Goal: Task Accomplishment & Management: Manage account settings

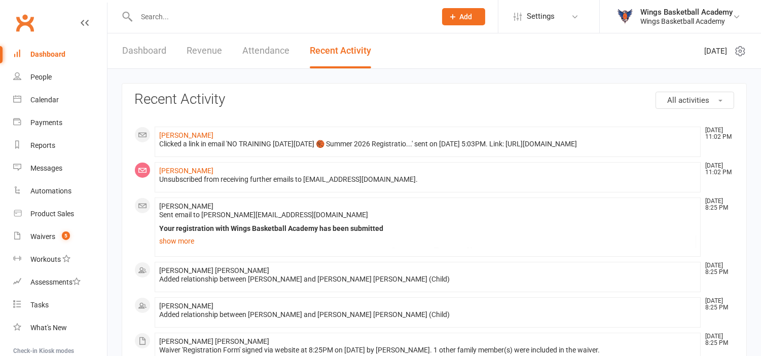
click at [170, 15] on input "text" at bounding box center [281, 17] width 296 height 14
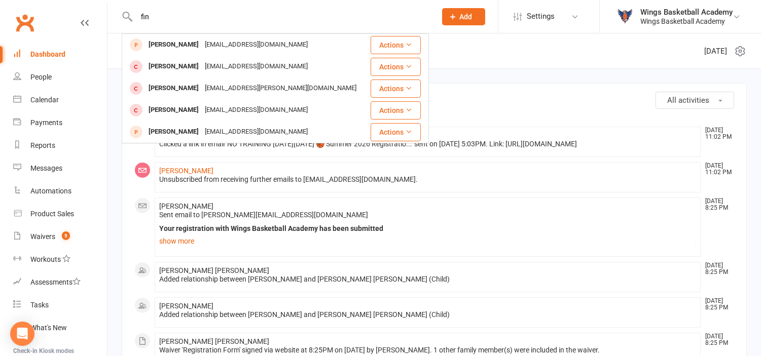
click at [178, 18] on input "fin" at bounding box center [281, 17] width 296 height 14
click at [164, 17] on input "fin" at bounding box center [281, 17] width 296 height 14
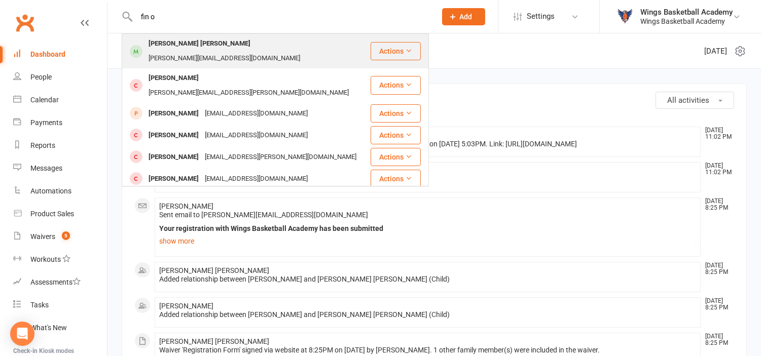
type input "fin o"
click at [163, 40] on div "[PERSON_NAME] [PERSON_NAME]" at bounding box center [200, 44] width 108 height 15
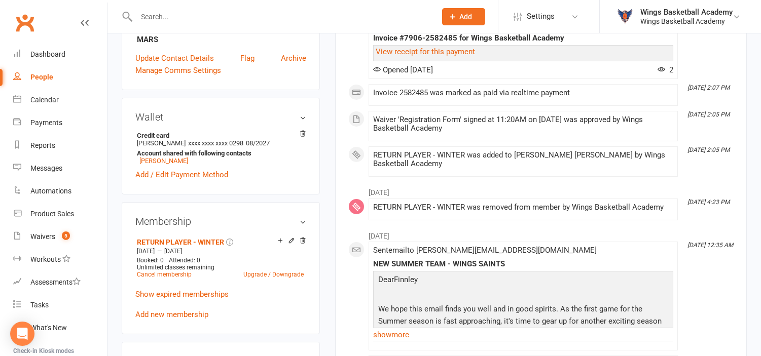
scroll to position [338, 0]
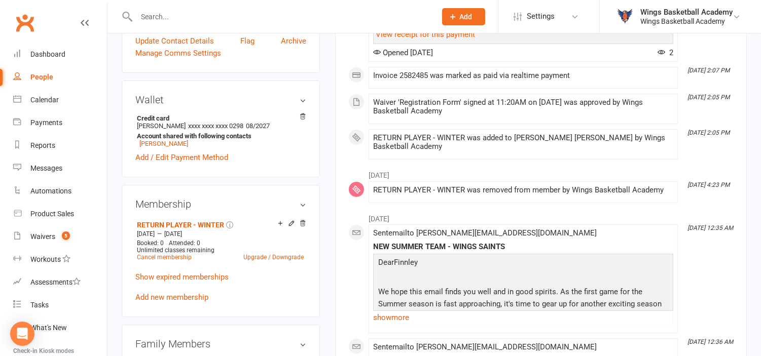
drag, startPoint x: 304, startPoint y: 203, endPoint x: 440, endPoint y: 59, distance: 197.3
click at [304, 220] on icon at bounding box center [302, 223] width 7 height 7
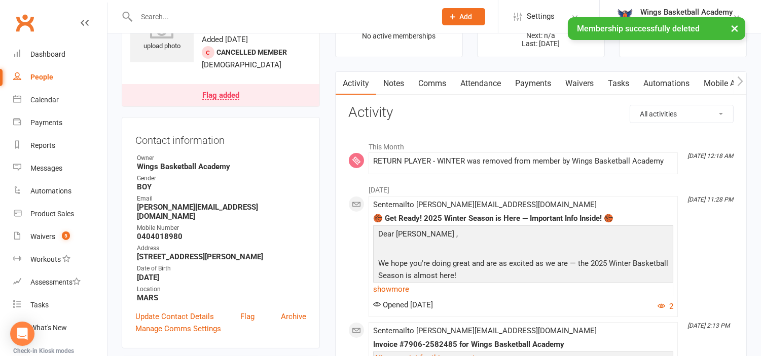
scroll to position [0, 0]
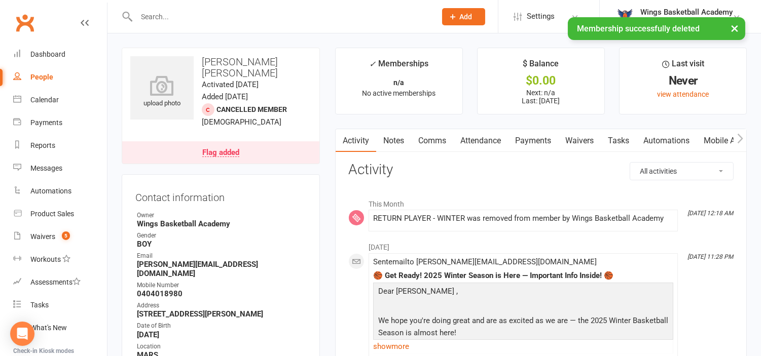
click at [538, 138] on link "Payments" at bounding box center [533, 140] width 50 height 23
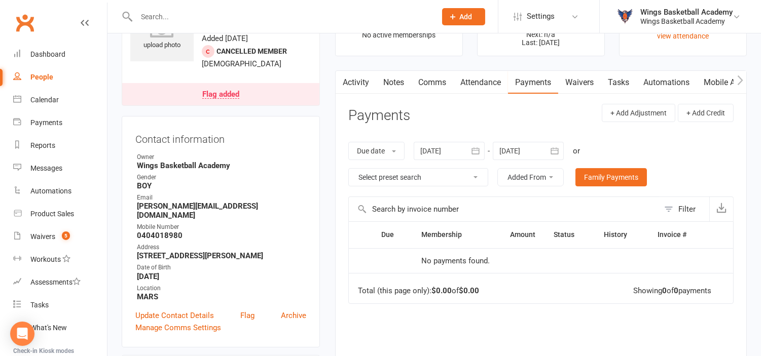
scroll to position [56, 0]
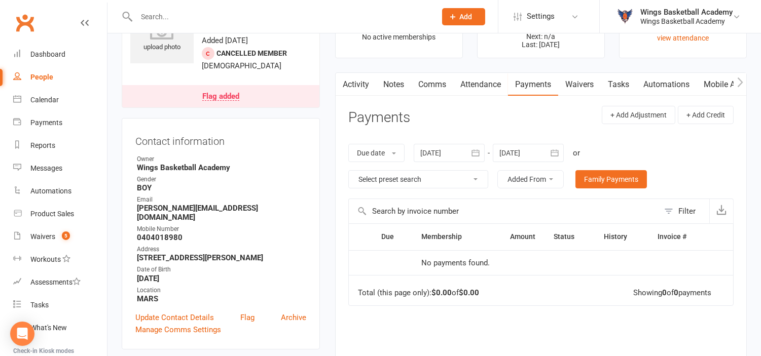
click at [471, 154] on button "button" at bounding box center [475, 153] width 18 height 18
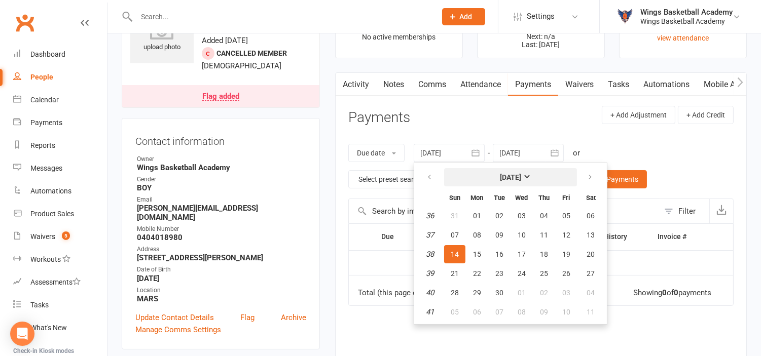
click at [500, 176] on strong "[DATE]" at bounding box center [510, 177] width 21 height 8
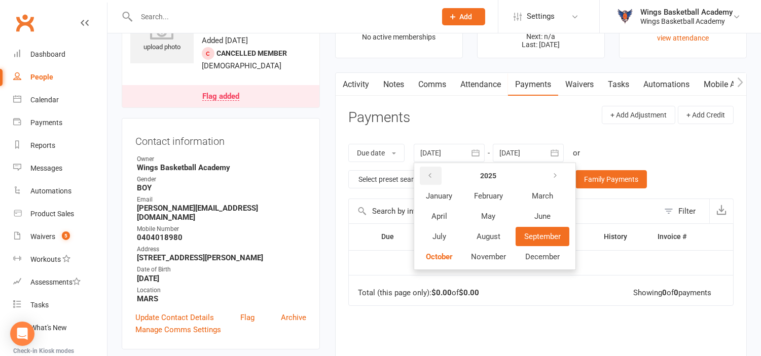
click at [435, 171] on button "button" at bounding box center [431, 176] width 22 height 18
click at [435, 193] on span "January" at bounding box center [439, 196] width 26 height 9
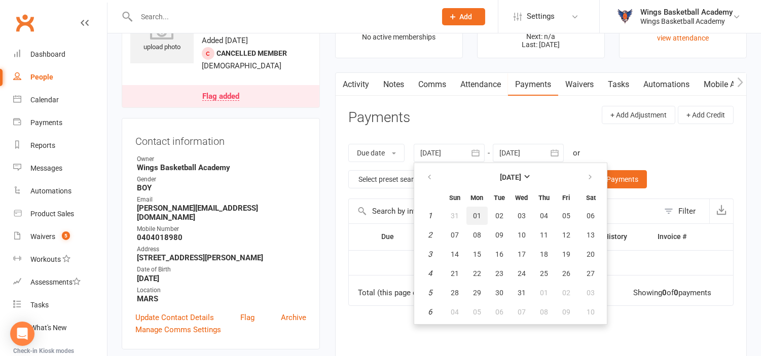
click at [483, 211] on button "01" at bounding box center [476, 216] width 21 height 18
type input "01 Jan 2024"
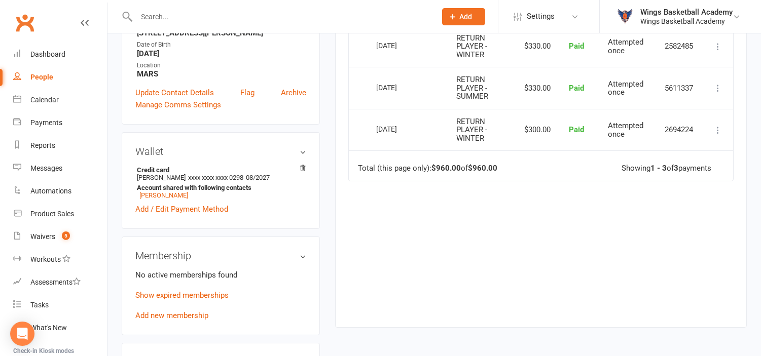
scroll to position [0, 0]
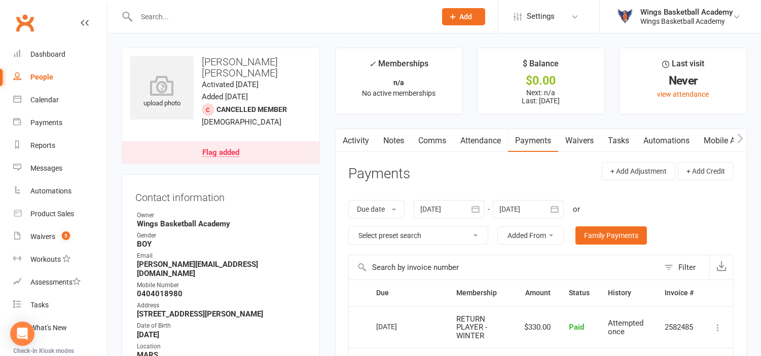
click at [331, 120] on main "✓ Memberships n/a No active memberships $ Balance $0.00 Next: n/a Last: 28 Apr …" at bounding box center [541, 334] width 427 height 572
click at [39, 235] on div "Waivers" at bounding box center [42, 237] width 25 height 8
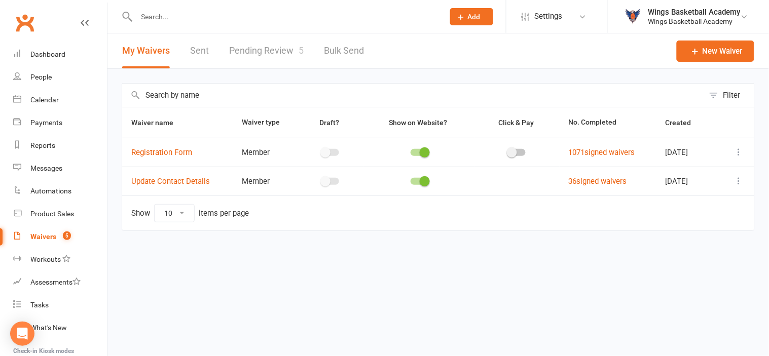
click at [184, 19] on input "text" at bounding box center [285, 17] width 304 height 14
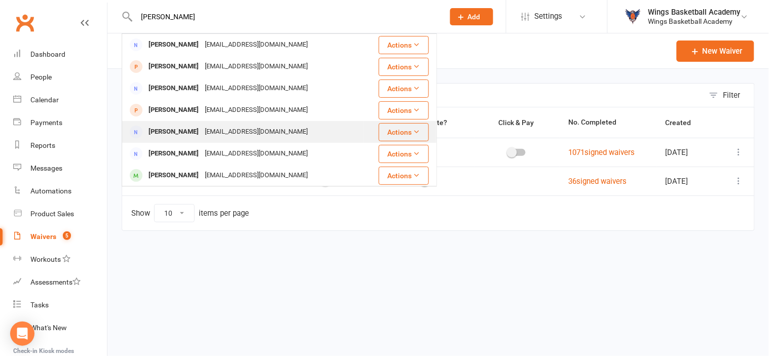
type input "amy"
click at [165, 133] on div "Amy Proctor" at bounding box center [174, 132] width 56 height 15
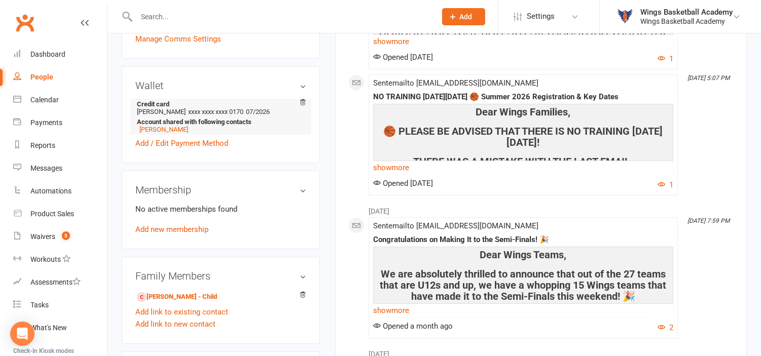
scroll to position [338, 0]
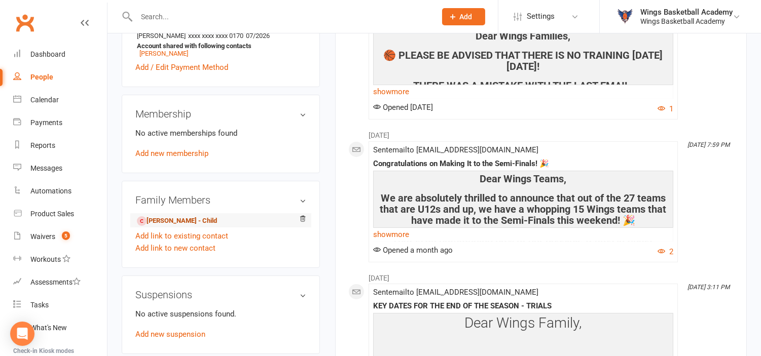
click at [164, 216] on link "Elijah Proctor - Child" at bounding box center [177, 221] width 80 height 11
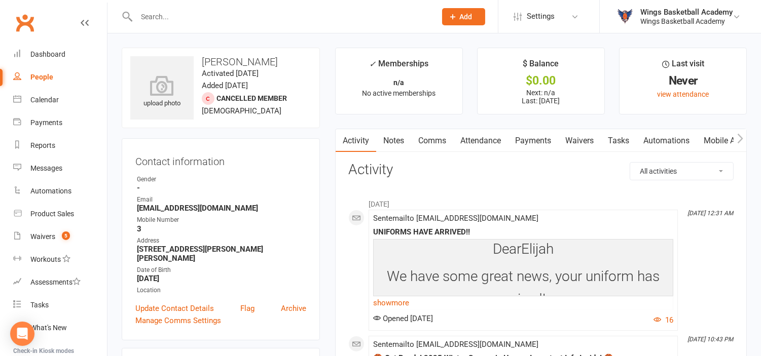
click at [185, 16] on input "text" at bounding box center [281, 17] width 296 height 14
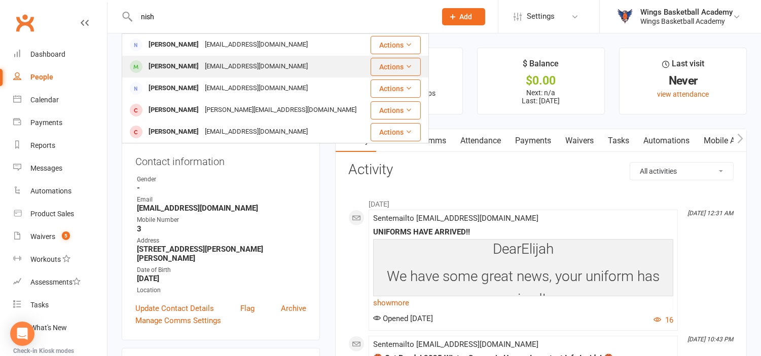
type input "nish"
click at [175, 68] on div "Nishesh Bagde" at bounding box center [174, 66] width 56 height 15
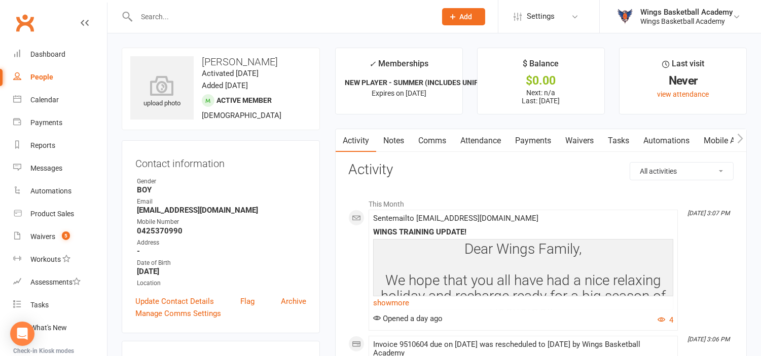
click at [539, 137] on link "Payments" at bounding box center [533, 140] width 50 height 23
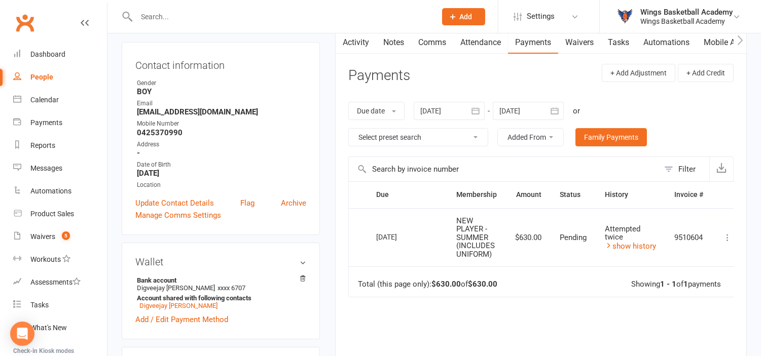
scroll to position [113, 0]
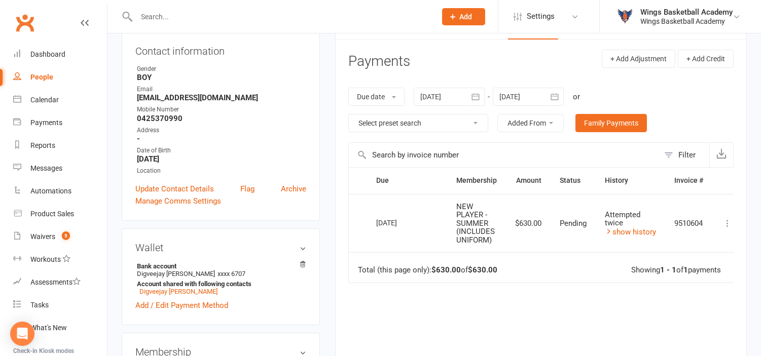
click at [731, 222] on icon at bounding box center [727, 224] width 10 height 10
click at [666, 239] on link "More Info" at bounding box center [683, 243] width 100 height 20
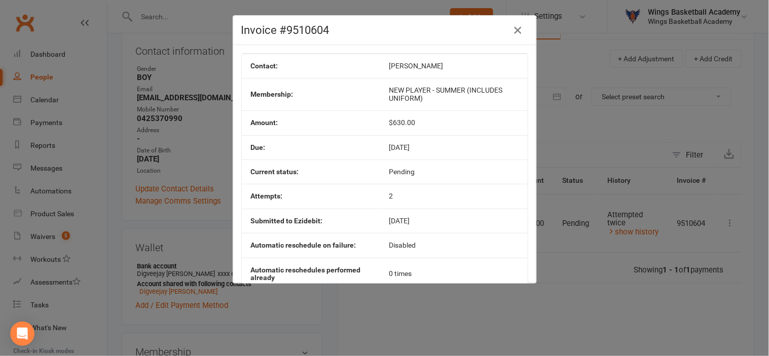
click at [514, 27] on icon "button" at bounding box center [518, 30] width 12 height 12
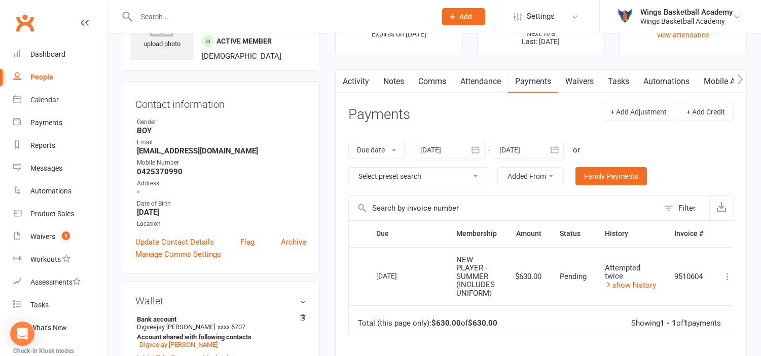
scroll to position [56, 0]
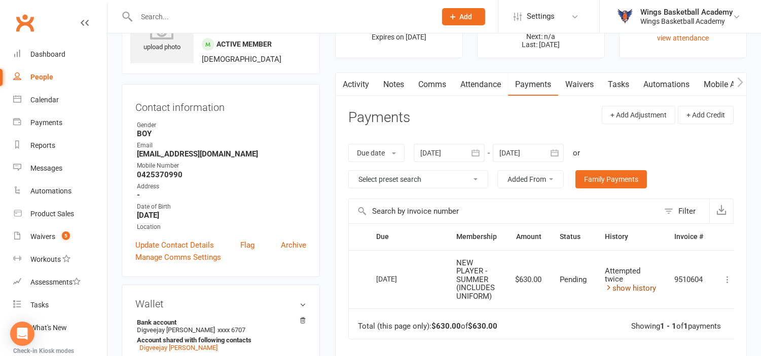
click at [624, 289] on link "show history" at bounding box center [630, 288] width 51 height 9
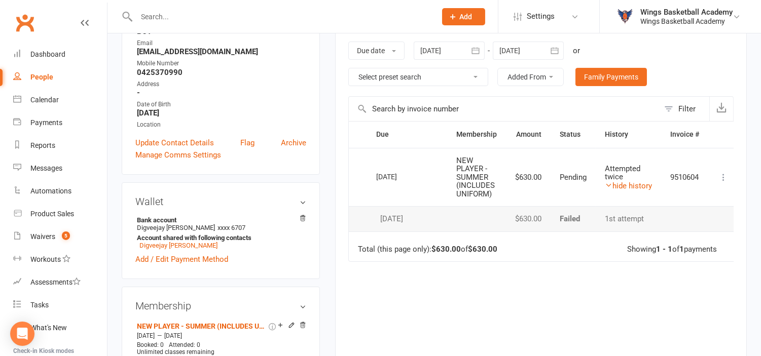
scroll to position [169, 0]
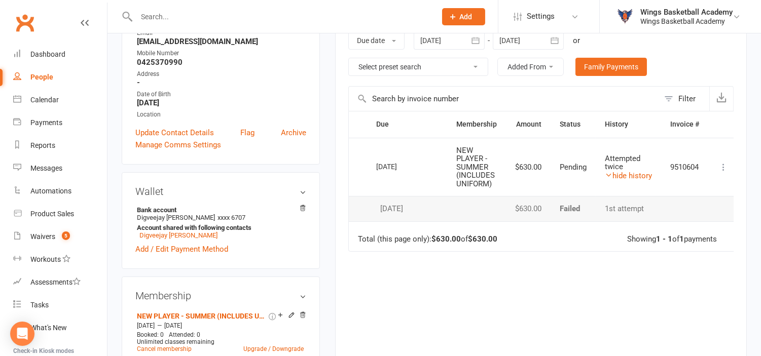
click at [727, 165] on icon at bounding box center [723, 167] width 10 height 10
click at [332, 200] on main "✓ Memberships NEW PLAYER - SUMMER (INCLUDES UNIFORM) Expires on 6th April, 2026…" at bounding box center [541, 144] width 427 height 530
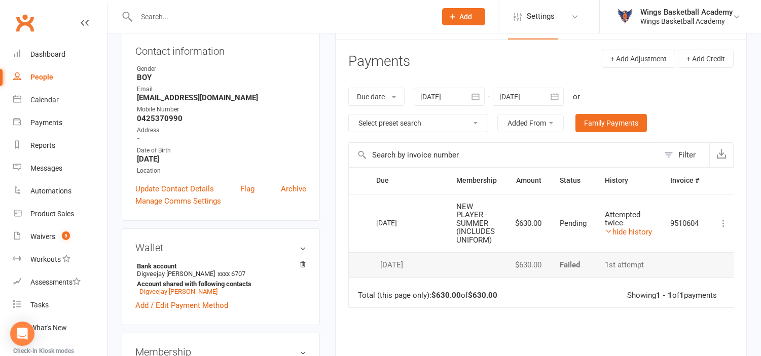
scroll to position [0, 0]
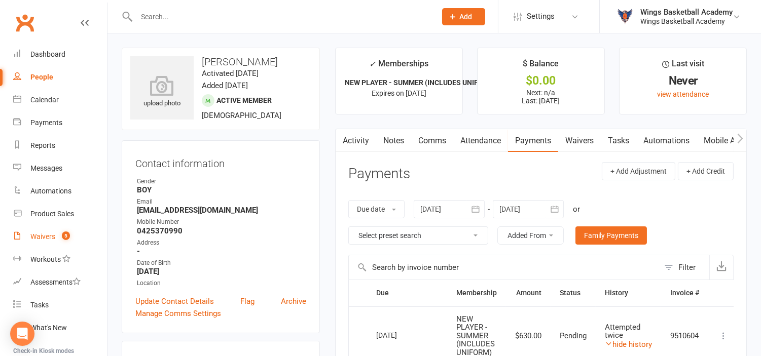
click at [51, 234] on div "Waivers" at bounding box center [42, 237] width 25 height 8
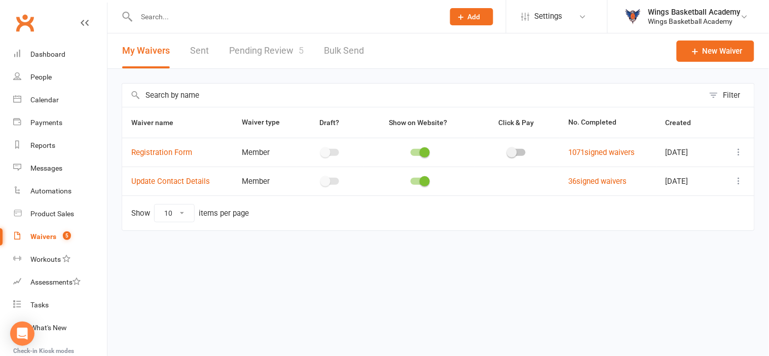
click at [280, 46] on link "Pending Review 5" at bounding box center [266, 50] width 75 height 35
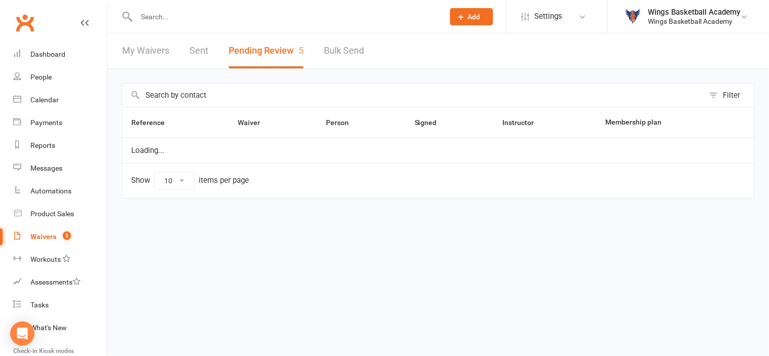
select select "50"
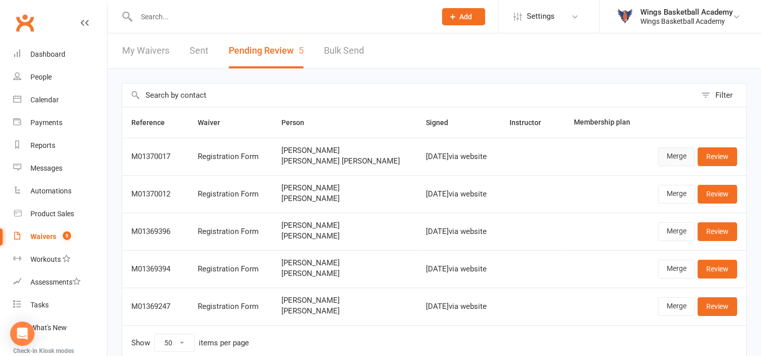
click at [674, 158] on link "Merge" at bounding box center [676, 157] width 37 height 18
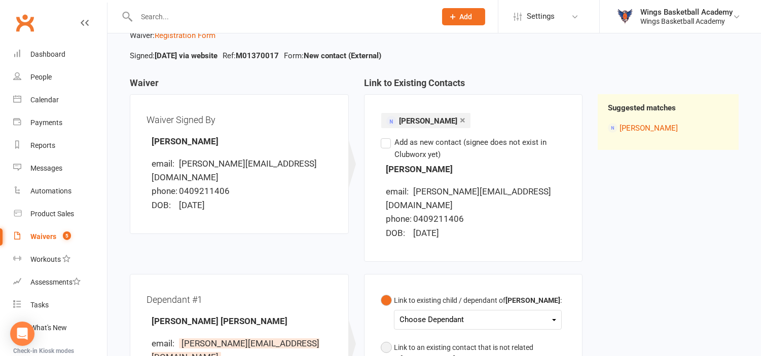
scroll to position [169, 0]
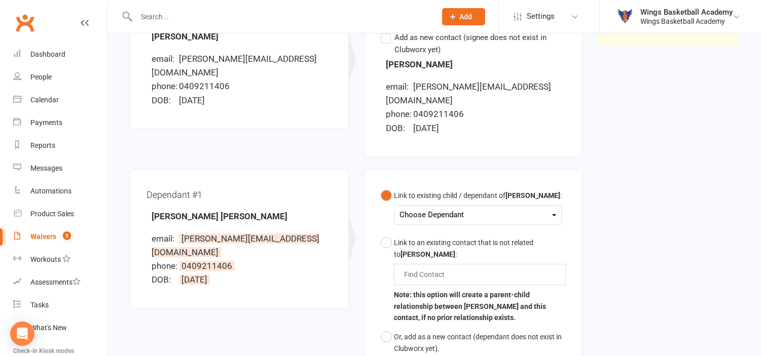
click at [432, 208] on div "Choose Dependant" at bounding box center [478, 215] width 157 height 14
click at [430, 228] on link "Austen Decker" at bounding box center [482, 239] width 164 height 22
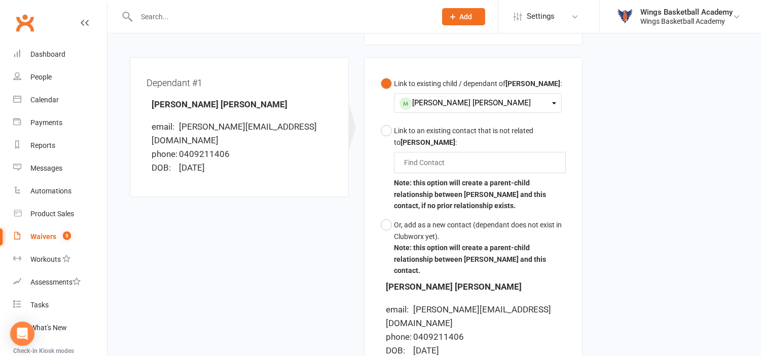
scroll to position [406, 0]
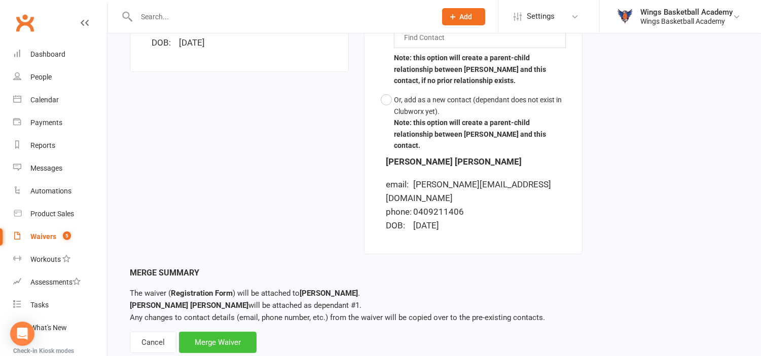
click at [210, 332] on div "Merge Waiver" at bounding box center [218, 342] width 78 height 21
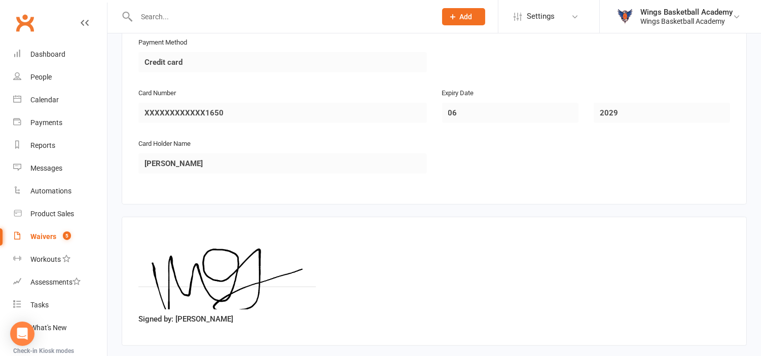
scroll to position [1408, 0]
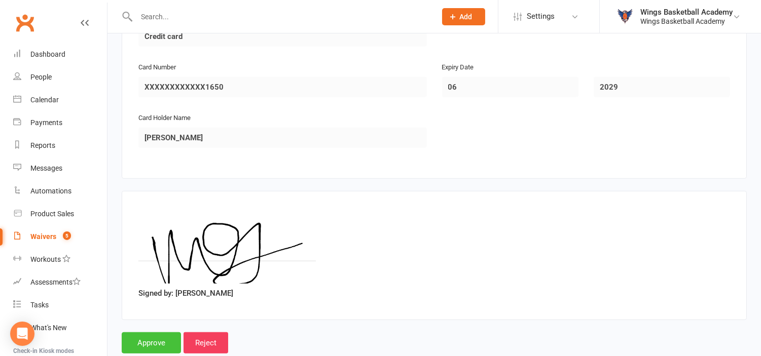
click at [150, 333] on input "Approve" at bounding box center [151, 343] width 59 height 21
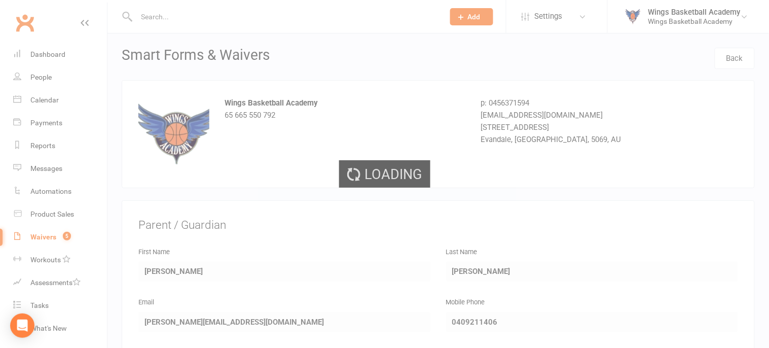
select select "50"
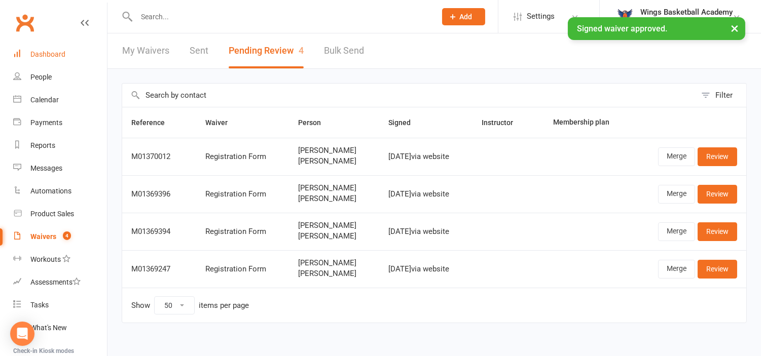
click at [59, 56] on div "Dashboard" at bounding box center [47, 54] width 35 height 8
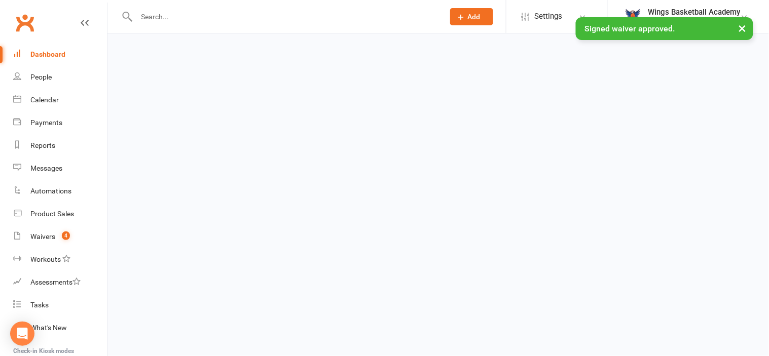
click at [59, 56] on div "Dashboard" at bounding box center [47, 54] width 35 height 8
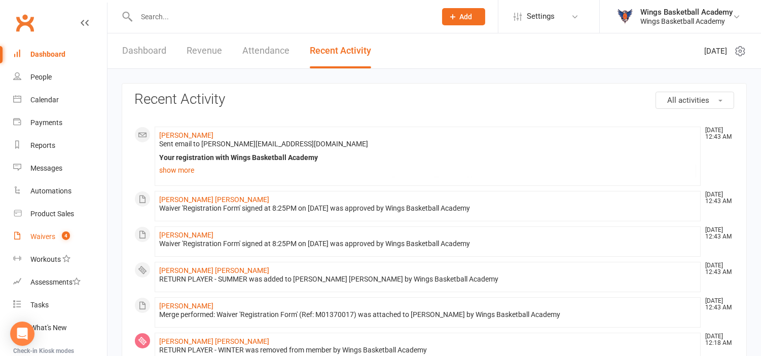
click at [42, 230] on link "Waivers 4" at bounding box center [60, 237] width 94 height 23
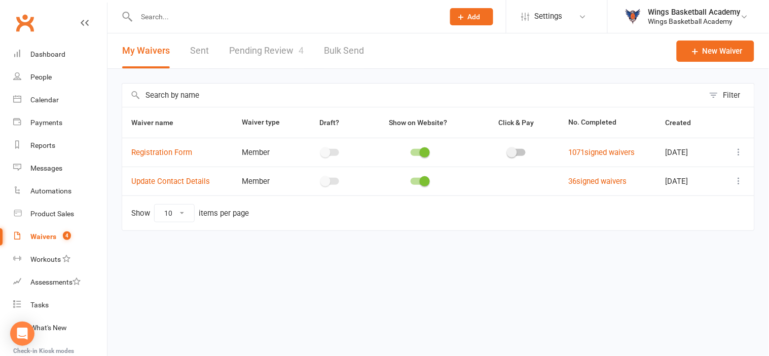
click at [265, 46] on link "Pending Review 4" at bounding box center [266, 50] width 75 height 35
select select "50"
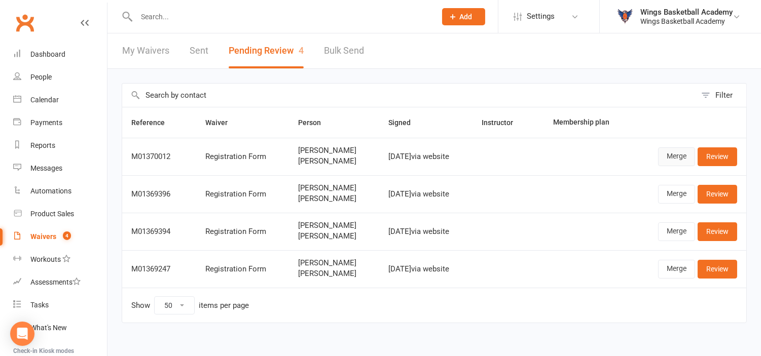
click at [675, 158] on link "Merge" at bounding box center [676, 157] width 37 height 18
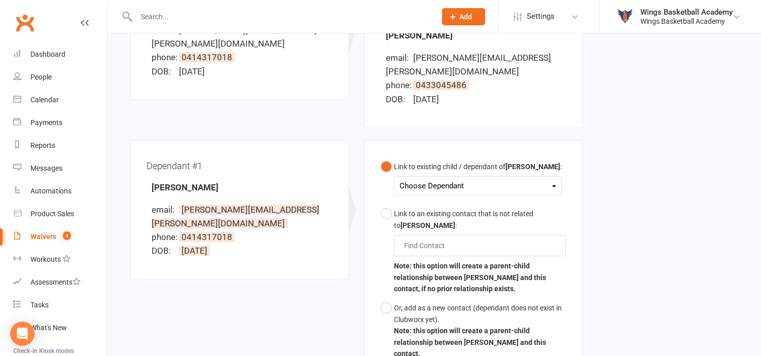
scroll to position [225, 0]
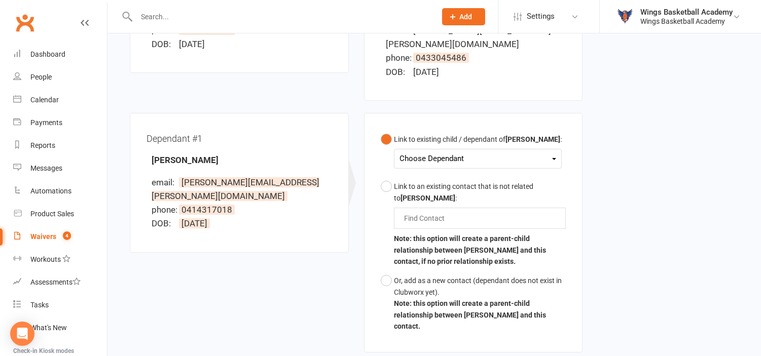
click at [452, 152] on div "Choose Dependant" at bounding box center [478, 159] width 157 height 14
click at [447, 172] on link "[PERSON_NAME]" at bounding box center [450, 183] width 100 height 22
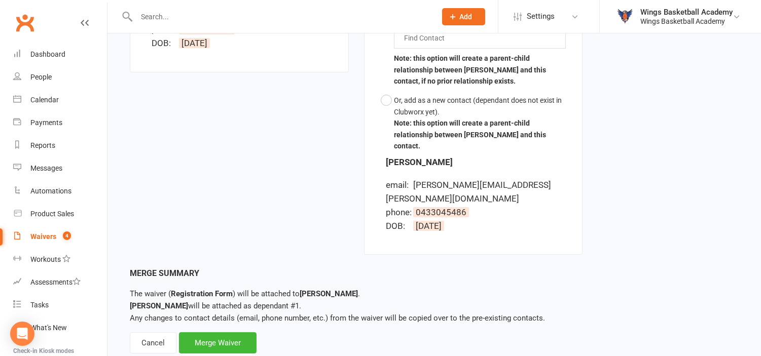
scroll to position [406, 0]
click at [234, 332] on div "Merge Waiver" at bounding box center [218, 342] width 78 height 21
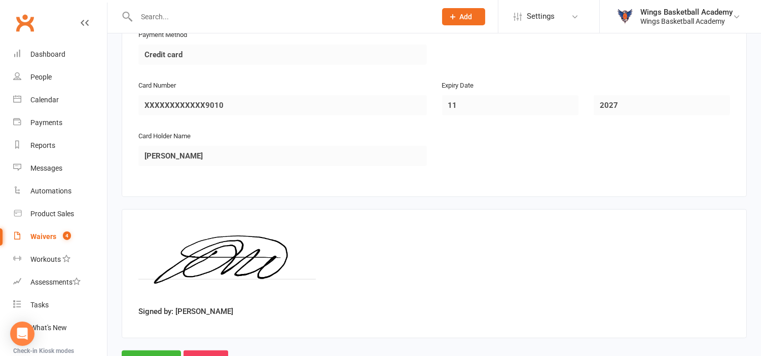
scroll to position [1428, 0]
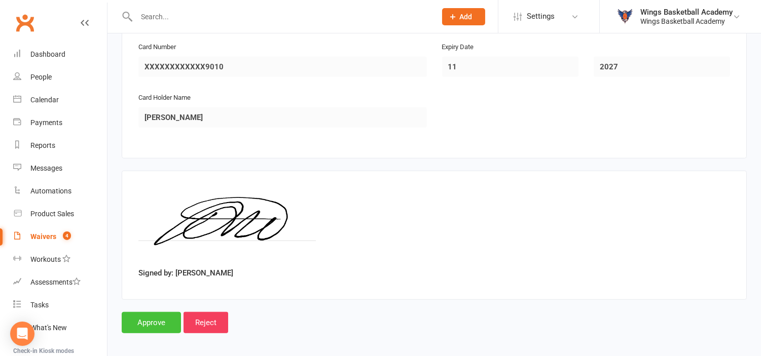
click at [156, 313] on input "Approve" at bounding box center [151, 322] width 59 height 21
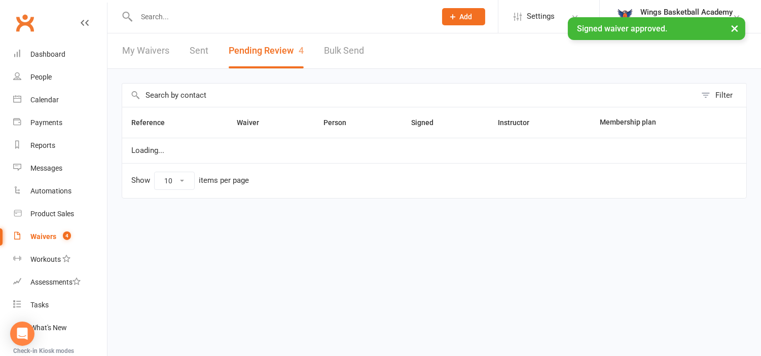
select select "50"
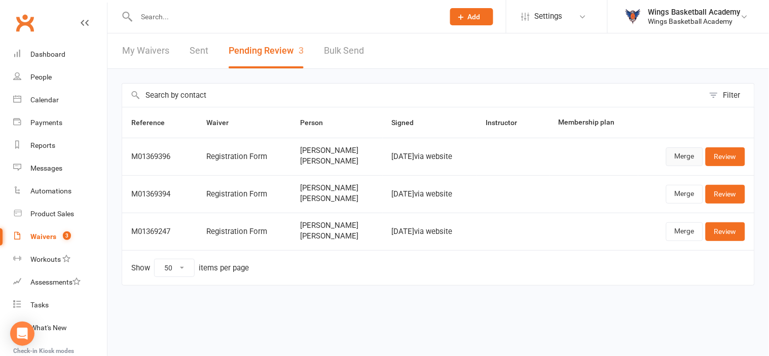
click at [684, 156] on link "Merge" at bounding box center [684, 157] width 37 height 18
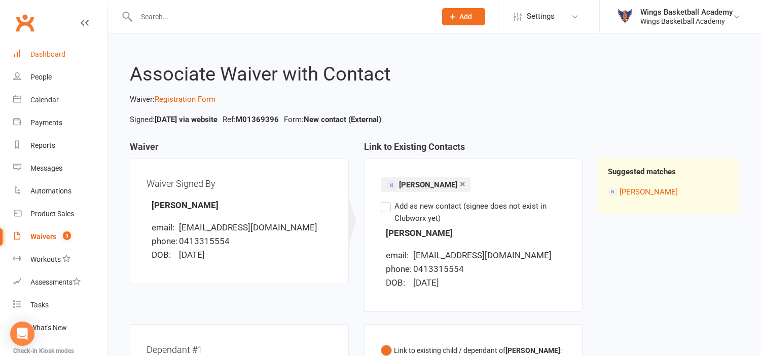
click at [39, 49] on link "Dashboard" at bounding box center [60, 54] width 94 height 23
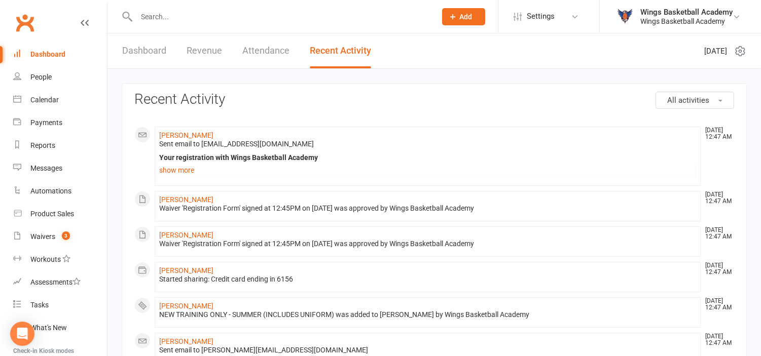
click at [53, 53] on div "Dashboard" at bounding box center [47, 54] width 35 height 8
click at [49, 232] on link "Waivers 3" at bounding box center [60, 237] width 94 height 23
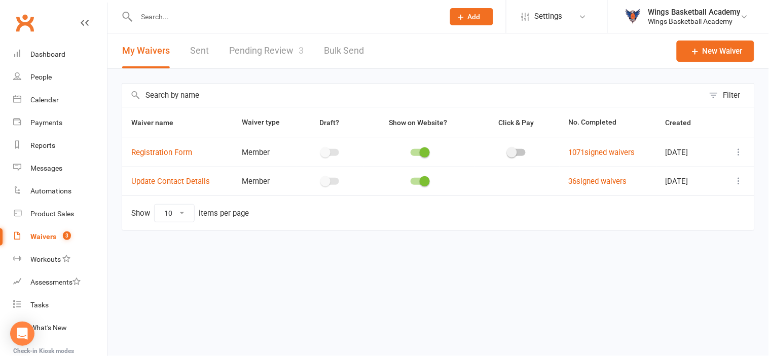
click at [276, 52] on link "Pending Review 3" at bounding box center [266, 50] width 75 height 35
select select "50"
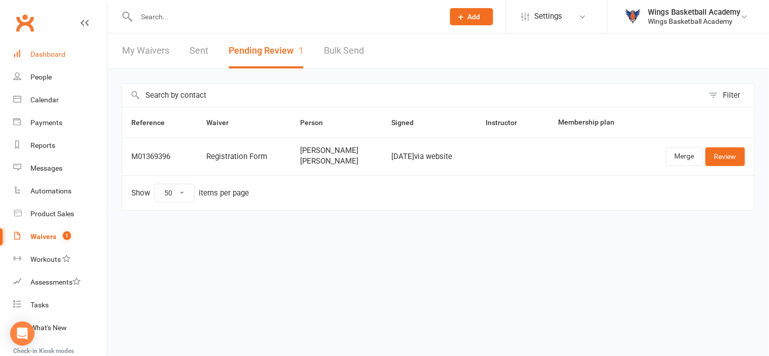
click at [50, 55] on div "Dashboard" at bounding box center [47, 54] width 35 height 8
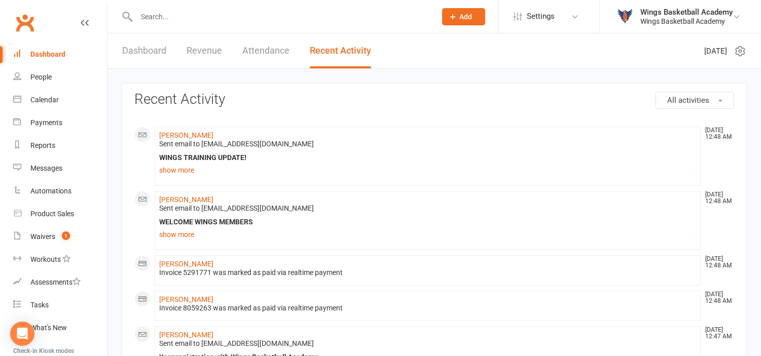
click at [47, 237] on div "Waivers" at bounding box center [42, 237] width 25 height 8
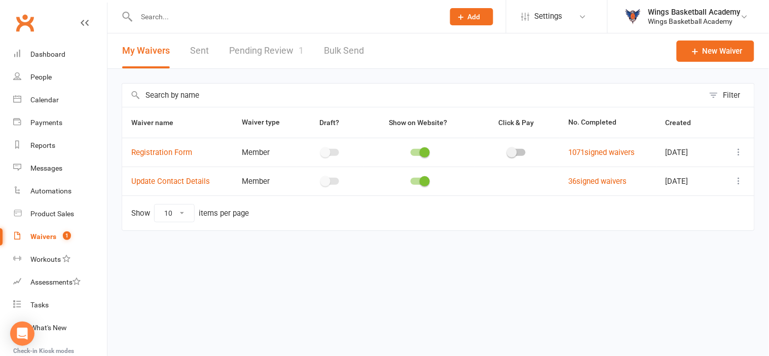
click at [44, 233] on div "Waivers" at bounding box center [43, 237] width 26 height 8
click at [279, 39] on link "Pending Review 1" at bounding box center [266, 50] width 75 height 35
select select "50"
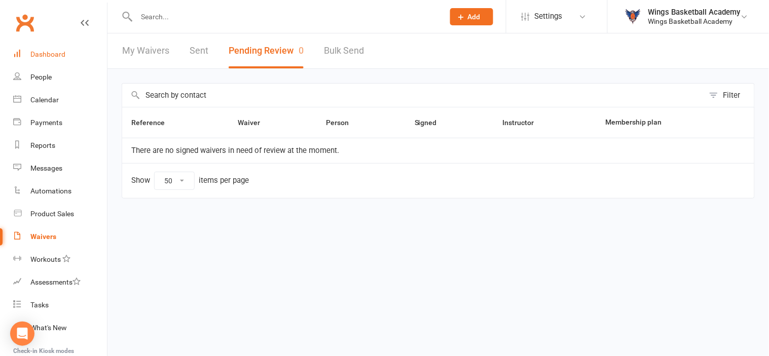
click at [56, 53] on div "Dashboard" at bounding box center [47, 54] width 35 height 8
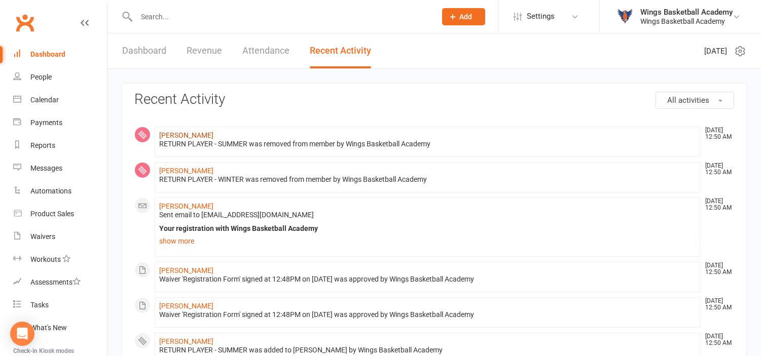
click at [184, 133] on link "Sebastian Rider" at bounding box center [186, 135] width 54 height 8
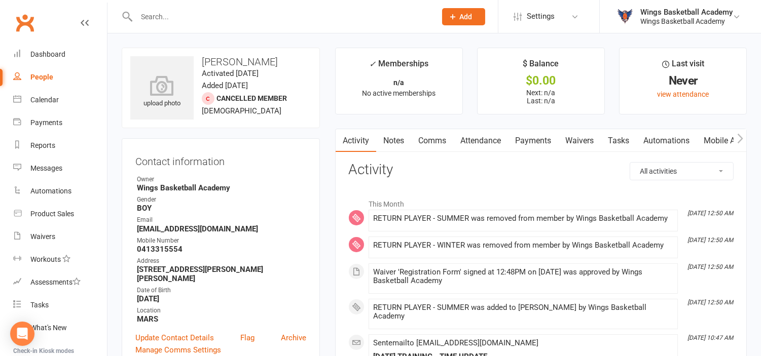
click at [528, 139] on link "Payments" at bounding box center [533, 140] width 50 height 23
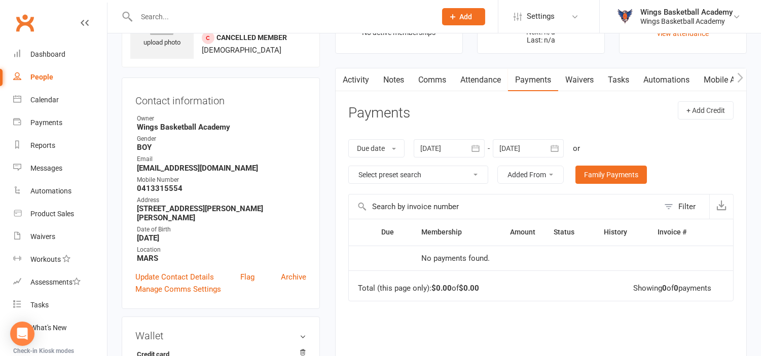
scroll to position [56, 0]
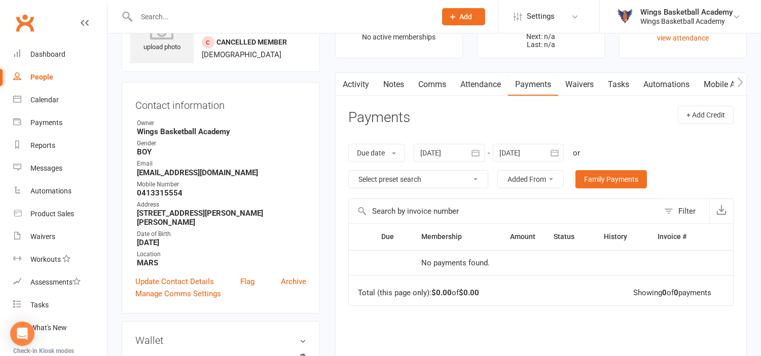
click at [455, 153] on div at bounding box center [449, 153] width 71 height 18
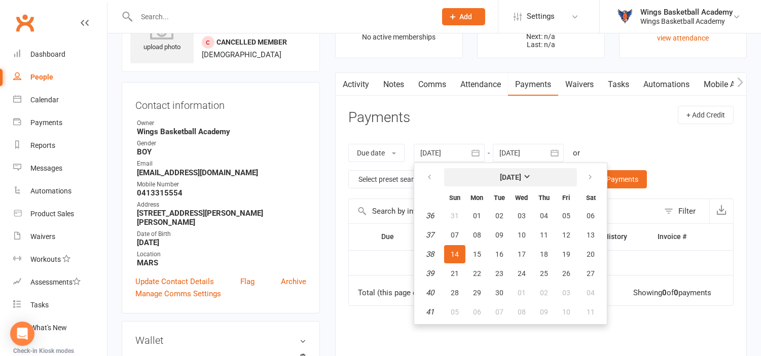
click at [507, 179] on strong "[DATE]" at bounding box center [510, 177] width 21 height 8
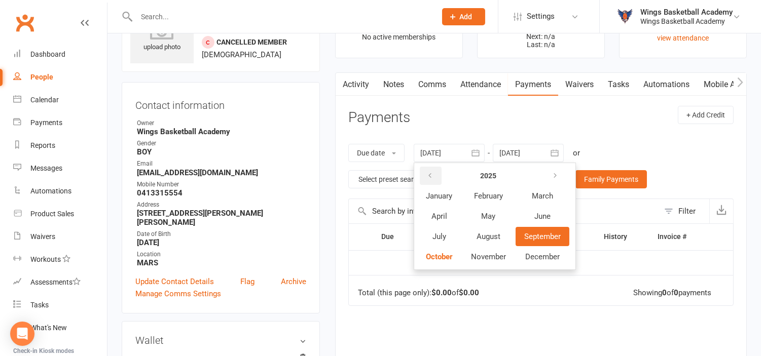
click at [428, 172] on icon "button" at bounding box center [429, 176] width 7 height 8
click at [429, 192] on span "January" at bounding box center [439, 196] width 26 height 9
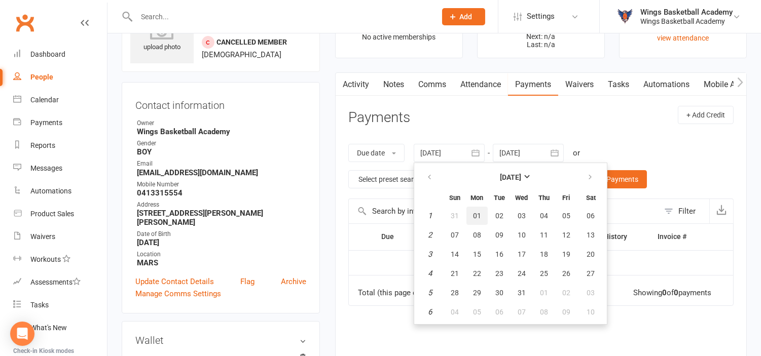
click at [485, 215] on button "01" at bounding box center [476, 216] width 21 height 18
type input "01 Jan 2024"
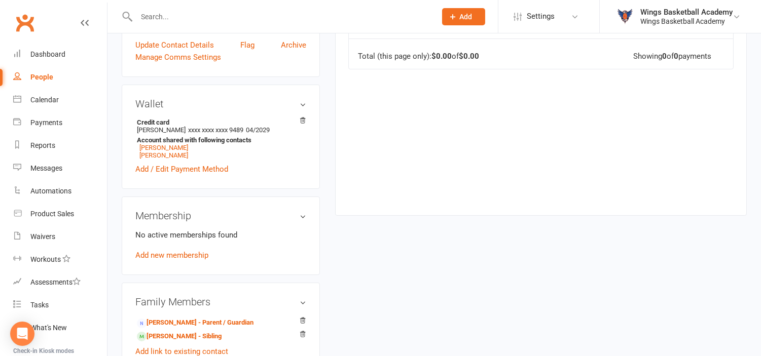
scroll to position [394, 0]
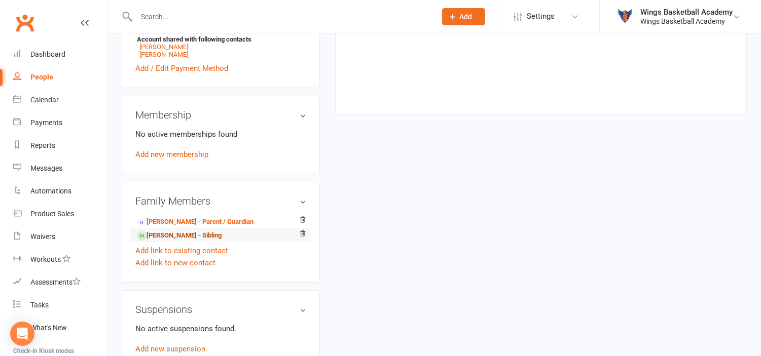
click at [170, 234] on link "Jesse Rider - Sibling" at bounding box center [179, 236] width 85 height 11
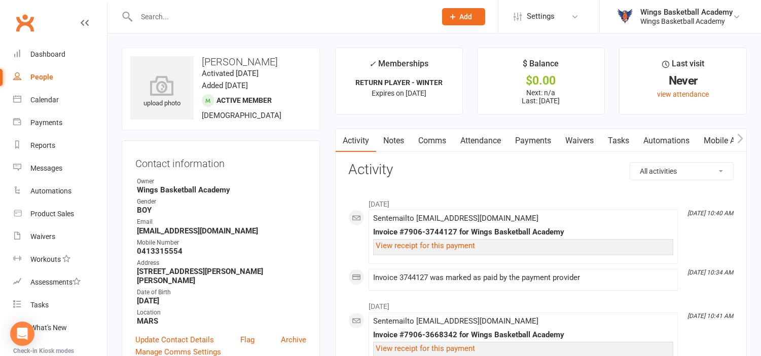
click at [523, 141] on link "Payments" at bounding box center [533, 140] width 50 height 23
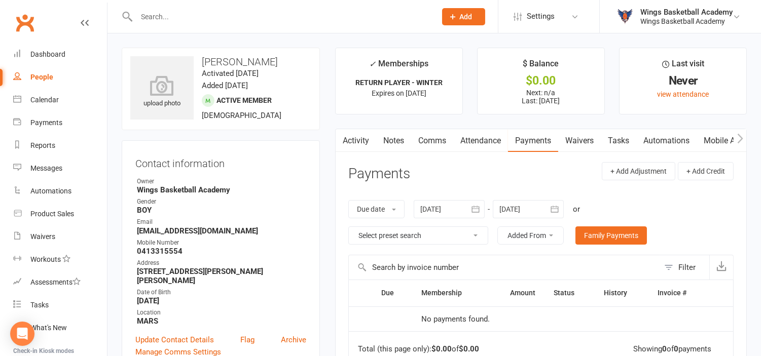
click at [433, 205] on div at bounding box center [449, 209] width 71 height 18
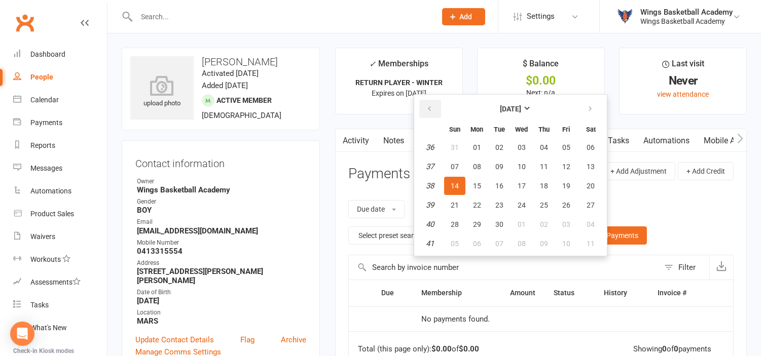
click at [428, 105] on icon "button" at bounding box center [429, 109] width 7 height 8
click at [485, 107] on button "August 2025" at bounding box center [510, 109] width 133 height 18
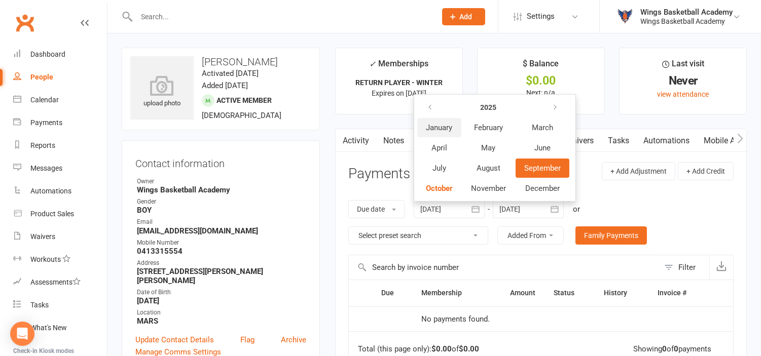
click at [442, 127] on span "January" at bounding box center [439, 127] width 26 height 9
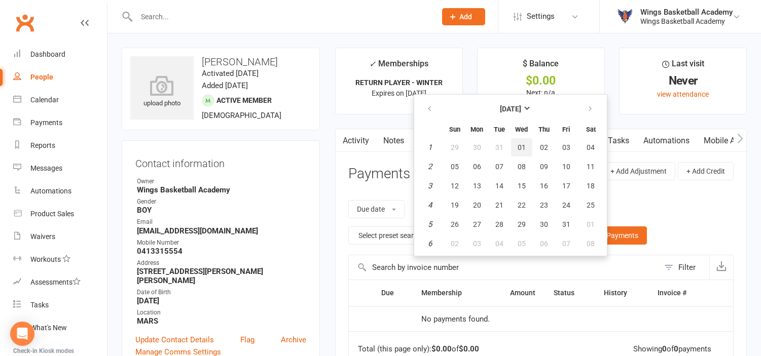
click at [515, 143] on button "01" at bounding box center [521, 147] width 21 height 18
type input "01 Jan 2025"
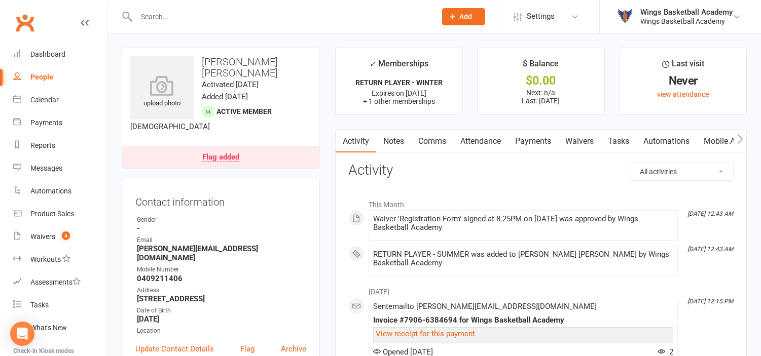
click at [536, 138] on link "Payments" at bounding box center [533, 141] width 50 height 23
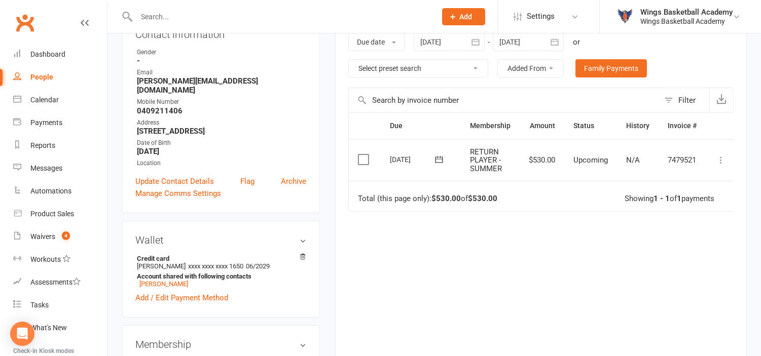
scroll to position [169, 0]
click at [726, 159] on icon at bounding box center [721, 159] width 10 height 10
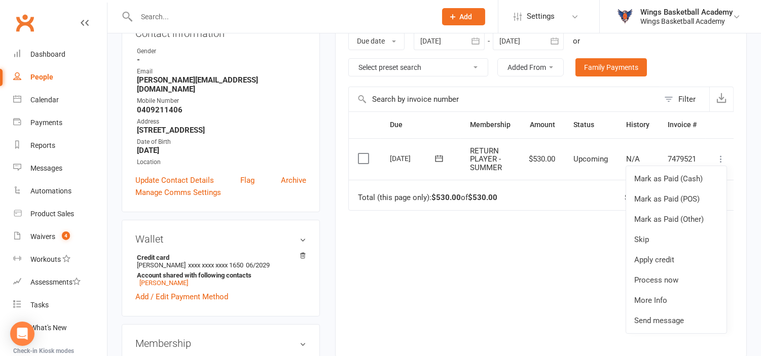
click at [540, 159] on td "$530.00" at bounding box center [542, 159] width 45 height 42
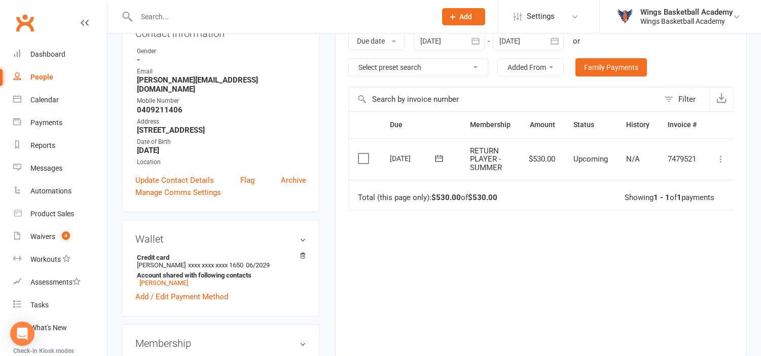
click at [721, 157] on icon at bounding box center [721, 159] width 10 height 10
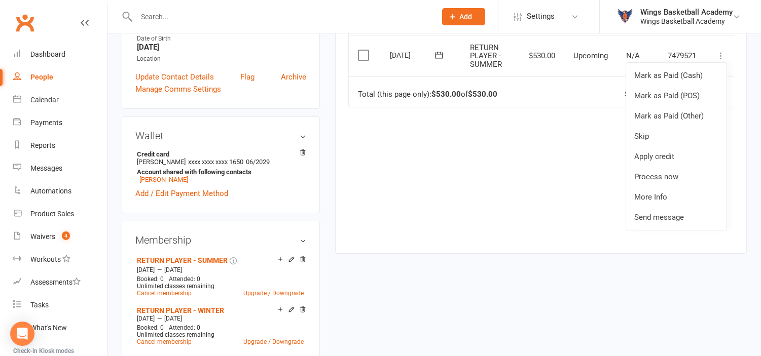
scroll to position [338, 0]
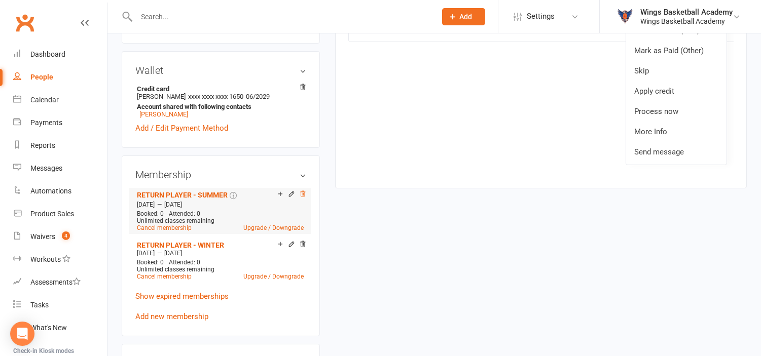
click at [305, 191] on icon at bounding box center [302, 194] width 5 height 6
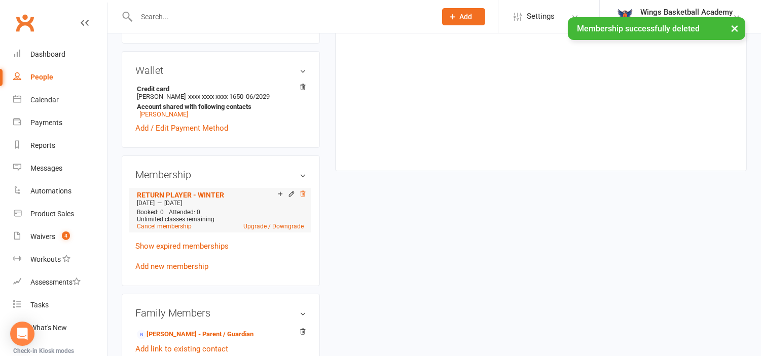
click at [303, 191] on icon at bounding box center [302, 194] width 7 height 7
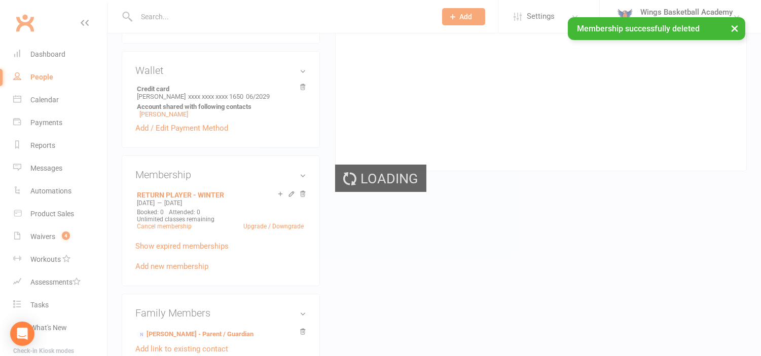
scroll to position [333, 0]
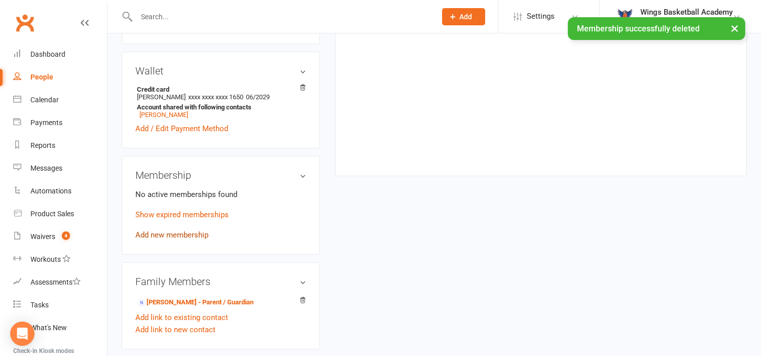
click at [163, 231] on link "Add new membership" at bounding box center [171, 235] width 73 height 9
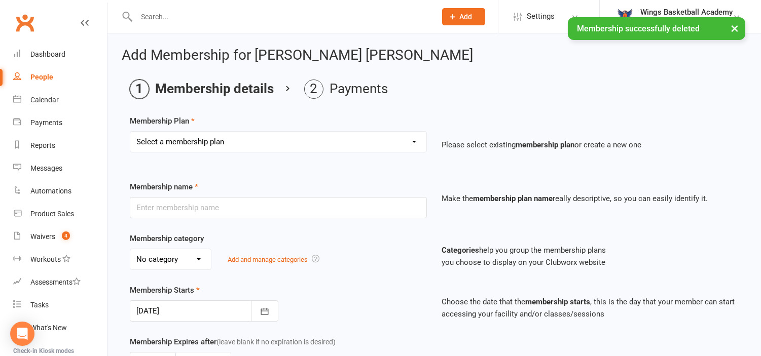
click at [264, 142] on select "Select a membership plan Create new Membership Plan NEW PLAYER - SUMMER (INCLUD…" at bounding box center [278, 142] width 296 height 20
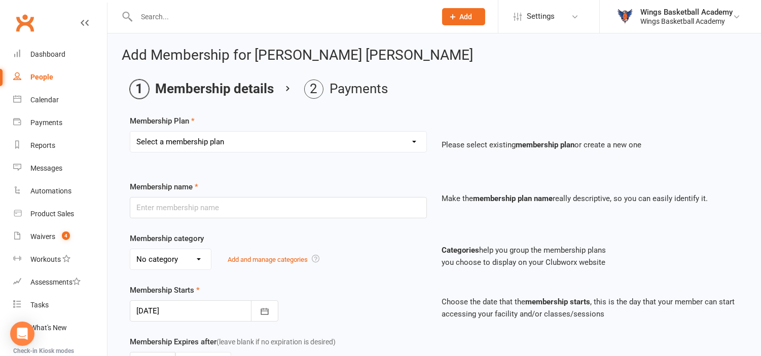
select select "2"
click at [130, 132] on select "Select a membership plan Create new Membership Plan NEW PLAYER - SUMMER (INCLUD…" at bounding box center [278, 142] width 296 height 20
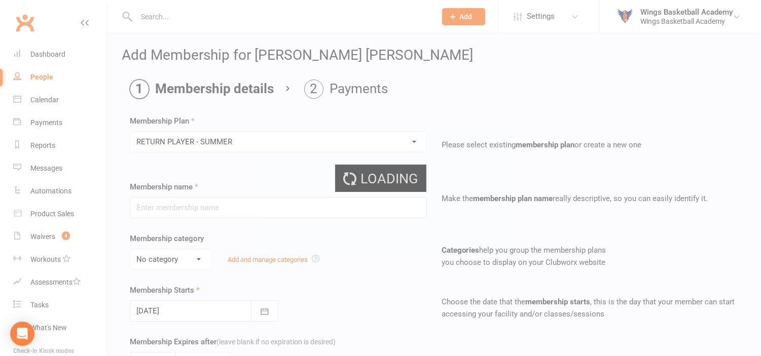
type input "RETURN PLAYER - SUMMER"
select select "1"
type input "6"
select select "2"
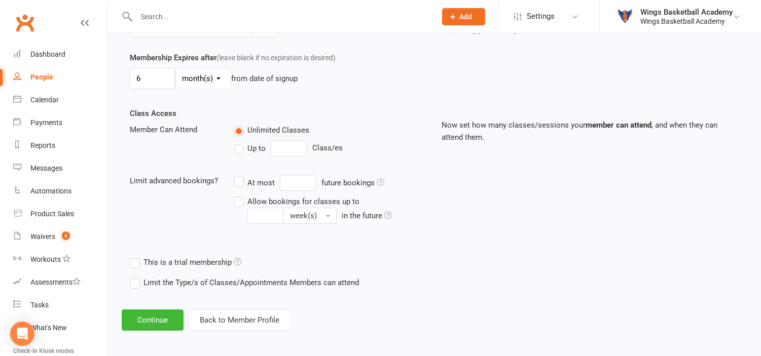
scroll to position [287, 0]
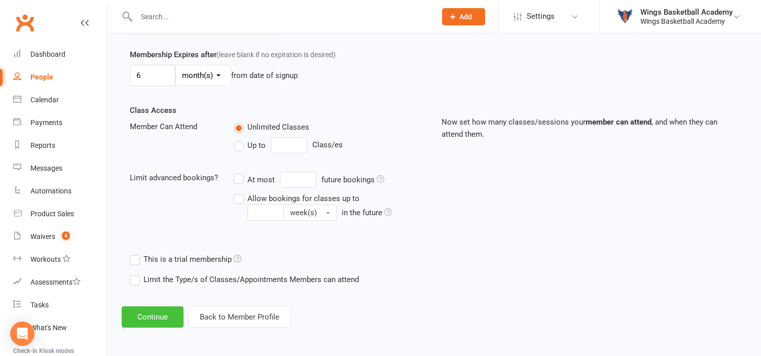
click at [157, 316] on button "Continue" at bounding box center [153, 317] width 62 height 21
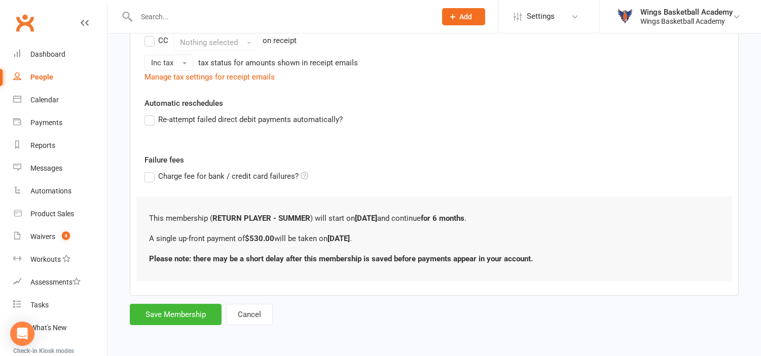
scroll to position [0, 0]
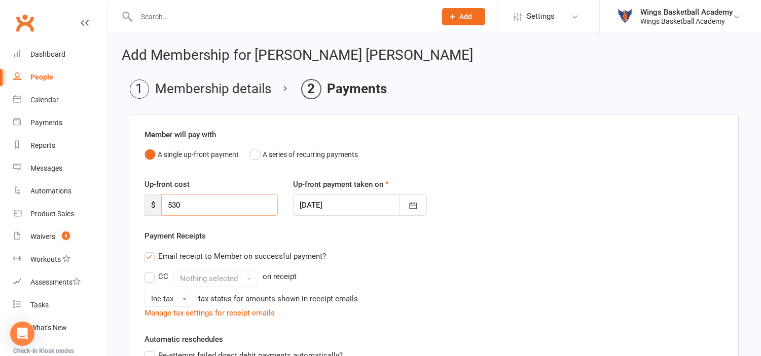
drag, startPoint x: 188, startPoint y: 204, endPoint x: 136, endPoint y: 200, distance: 51.9
click at [136, 200] on div "Member will pay with A single up-front payment A series of recurring payments U…" at bounding box center [434, 323] width 609 height 418
type input "250"
click at [275, 233] on div "Payment Receipts Email receipt to Member on successful payment? CC Nothing sele…" at bounding box center [434, 274] width 580 height 89
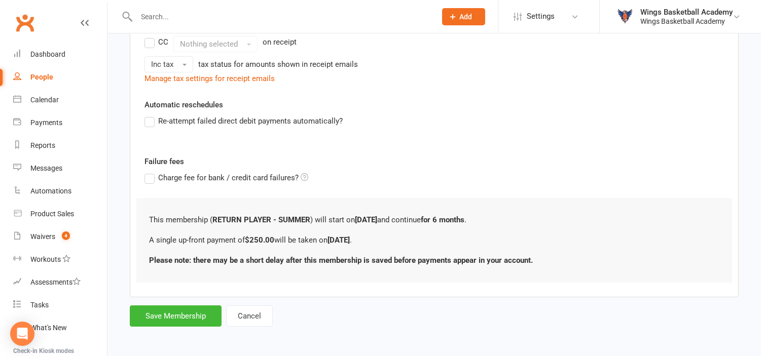
scroll to position [236, 0]
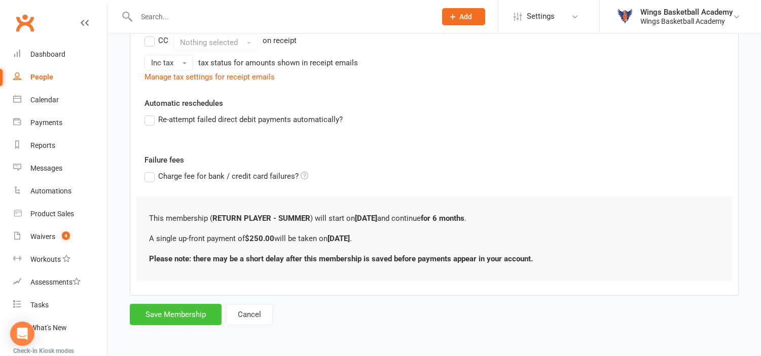
click at [172, 311] on button "Save Membership" at bounding box center [176, 314] width 92 height 21
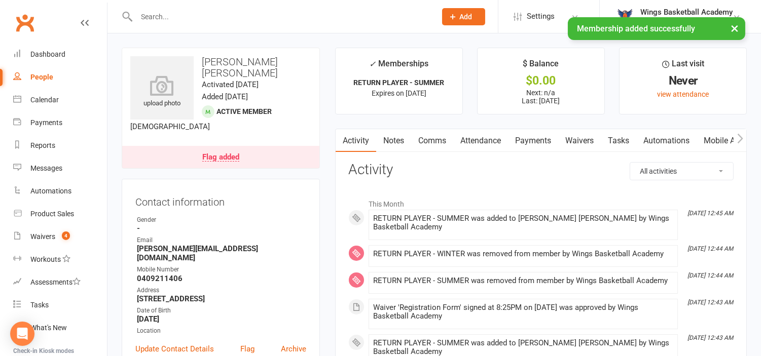
click at [525, 138] on link "Payments" at bounding box center [533, 140] width 50 height 23
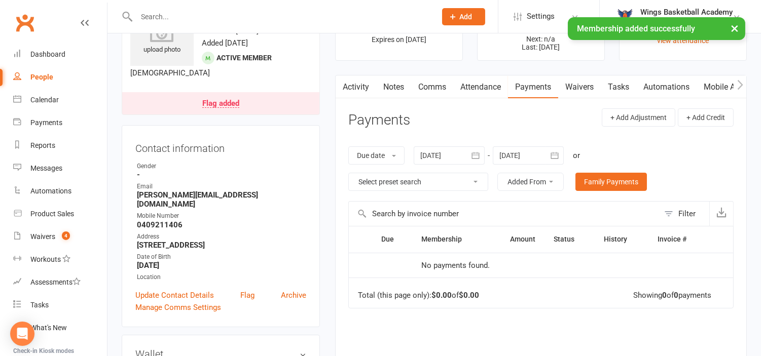
scroll to position [113, 0]
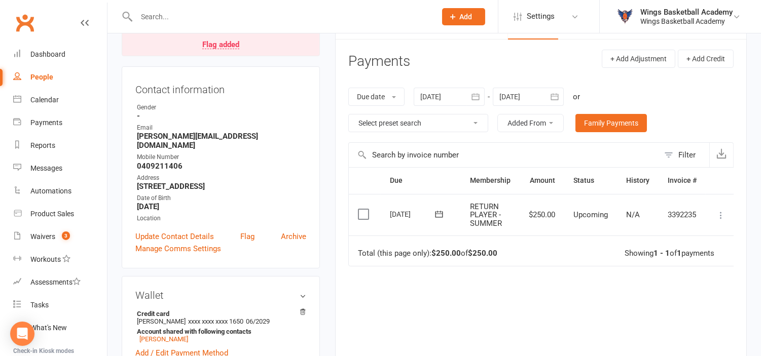
click at [721, 213] on icon at bounding box center [721, 215] width 10 height 10
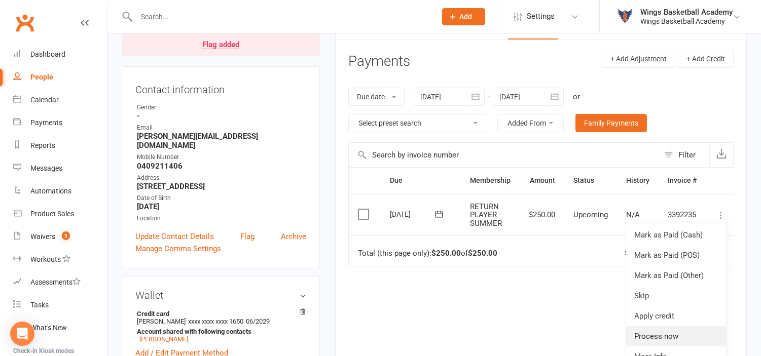
click at [663, 331] on link "Process now" at bounding box center [676, 337] width 100 height 20
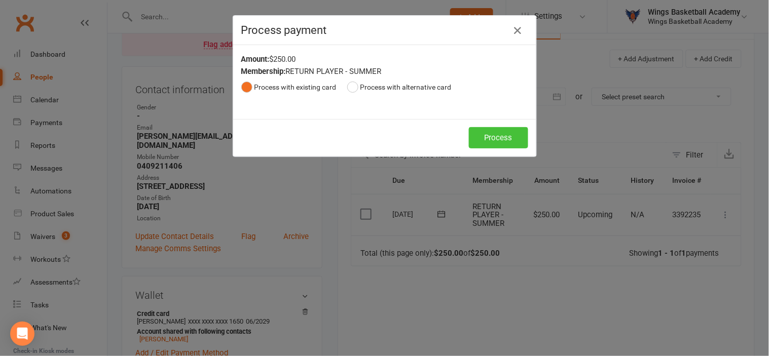
click at [490, 135] on button "Process" at bounding box center [498, 137] width 59 height 21
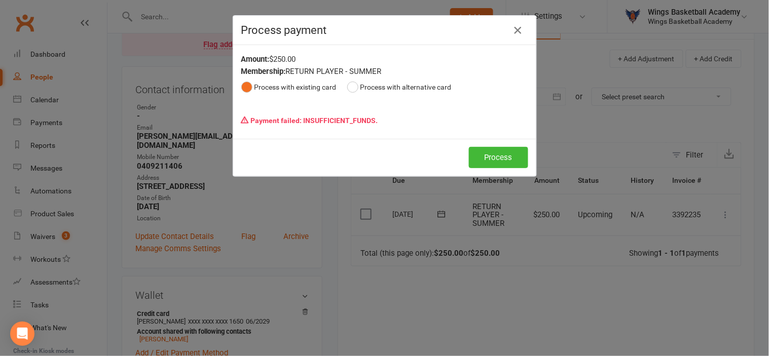
click at [518, 27] on icon "button" at bounding box center [518, 30] width 12 height 12
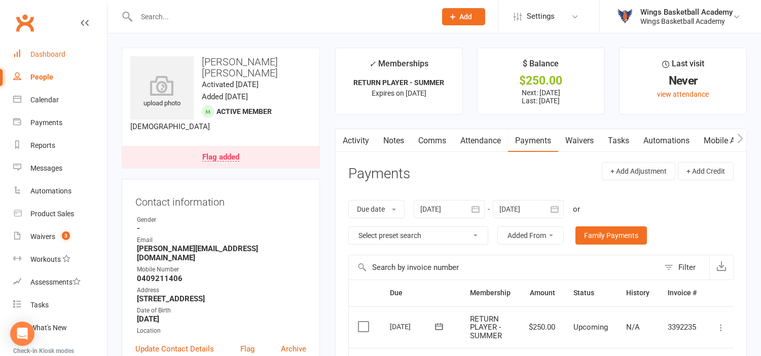
click at [47, 49] on link "Dashboard" at bounding box center [60, 54] width 94 height 23
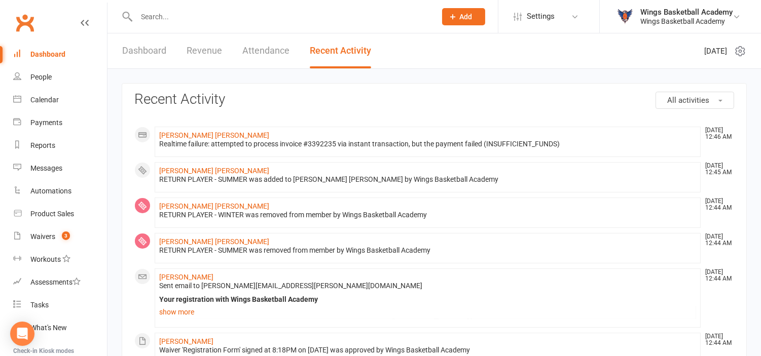
click at [148, 49] on link "Dashboard" at bounding box center [144, 50] width 44 height 35
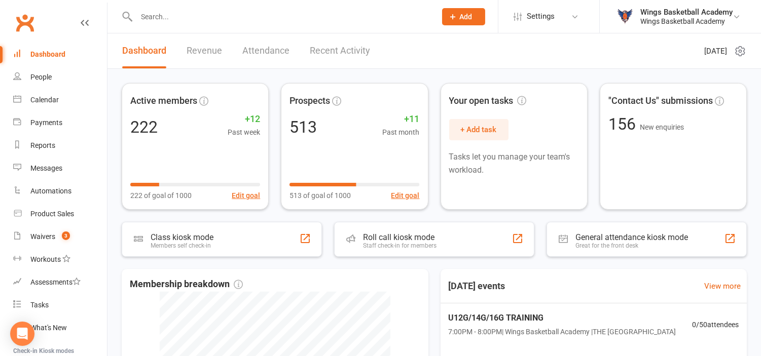
click at [333, 47] on link "Recent Activity" at bounding box center [340, 50] width 60 height 35
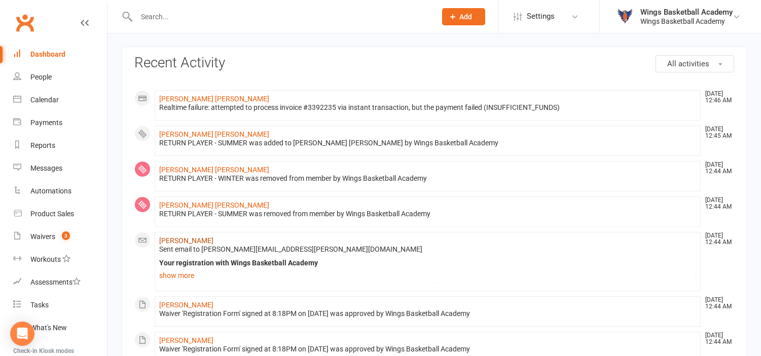
scroll to position [56, 0]
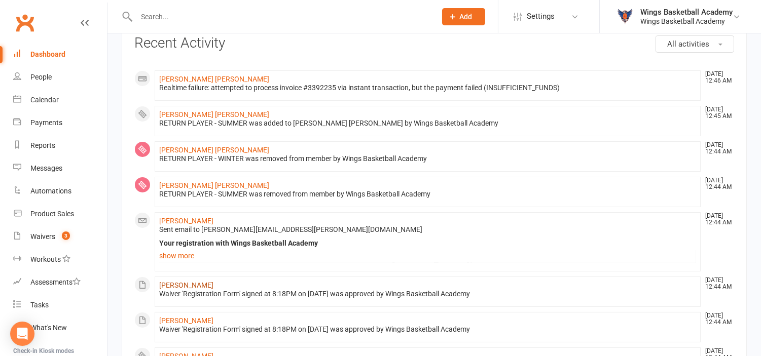
click at [184, 285] on link "[PERSON_NAME]" at bounding box center [186, 285] width 54 height 8
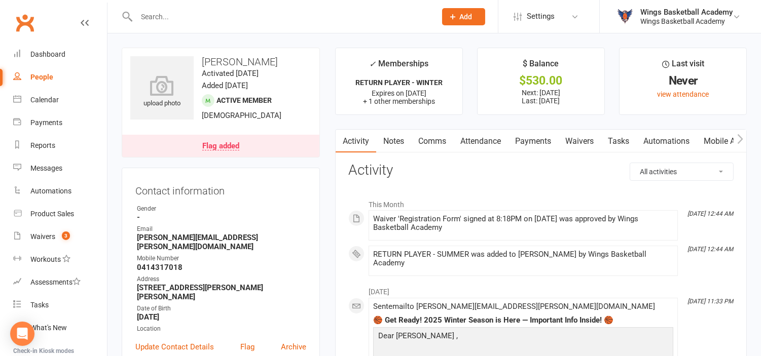
click at [538, 139] on link "Payments" at bounding box center [533, 141] width 50 height 23
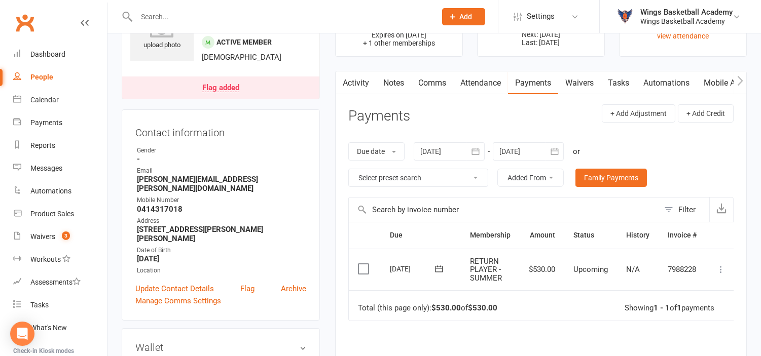
scroll to position [113, 0]
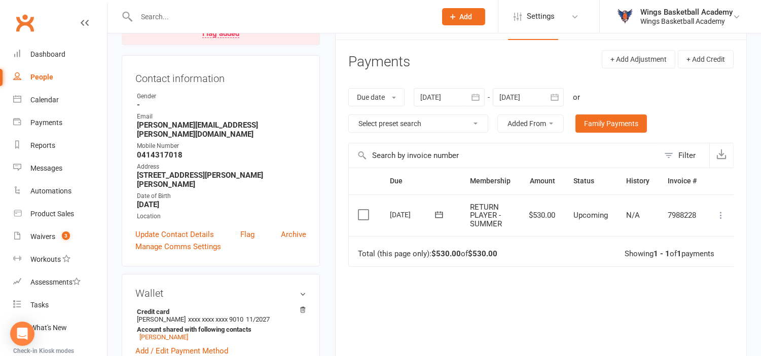
click at [722, 216] on icon at bounding box center [721, 215] width 10 height 10
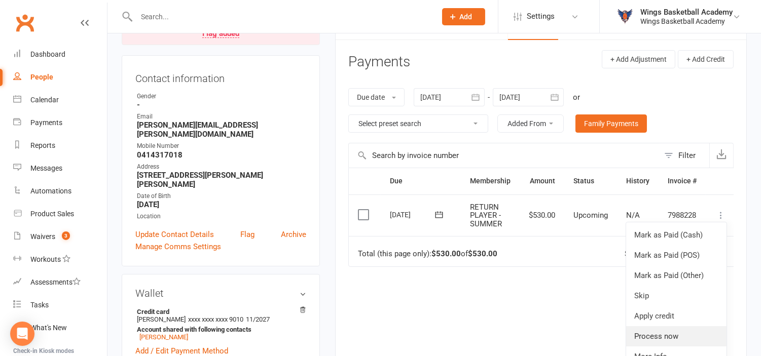
click at [645, 335] on link "Process now" at bounding box center [676, 337] width 100 height 20
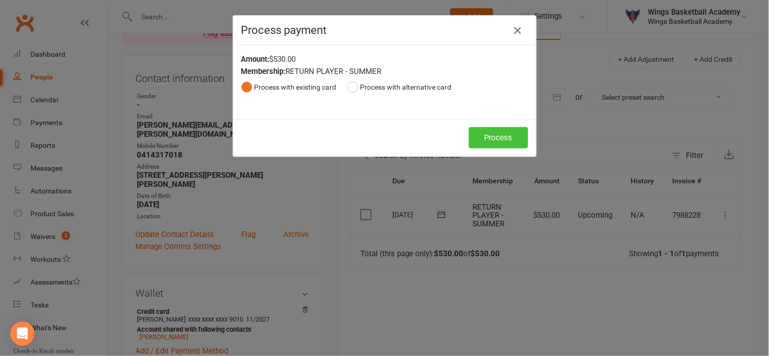
click at [502, 143] on button "Process" at bounding box center [498, 137] width 59 height 21
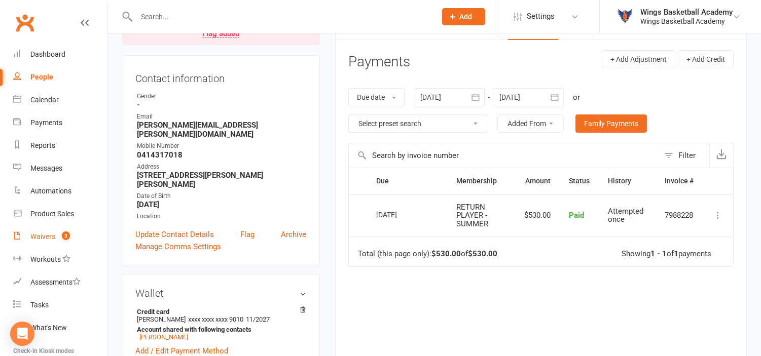
click at [49, 236] on div "Waivers" at bounding box center [42, 237] width 25 height 8
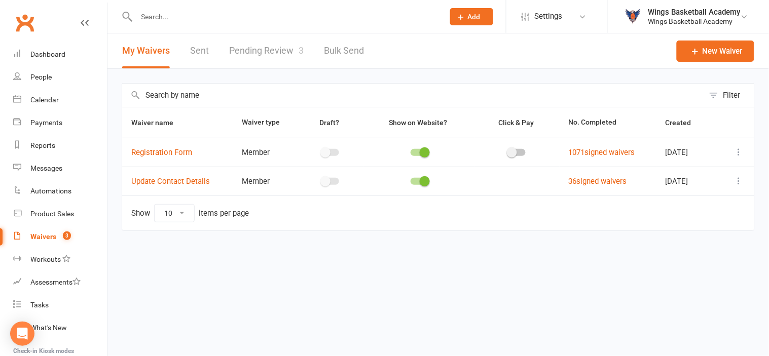
click at [264, 51] on link "Pending Review 3" at bounding box center [266, 50] width 75 height 35
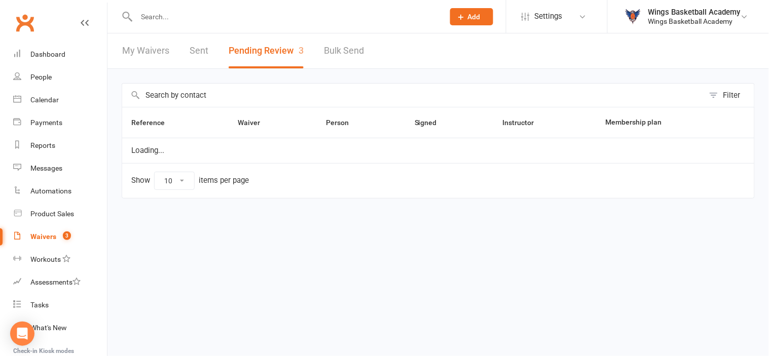
select select "50"
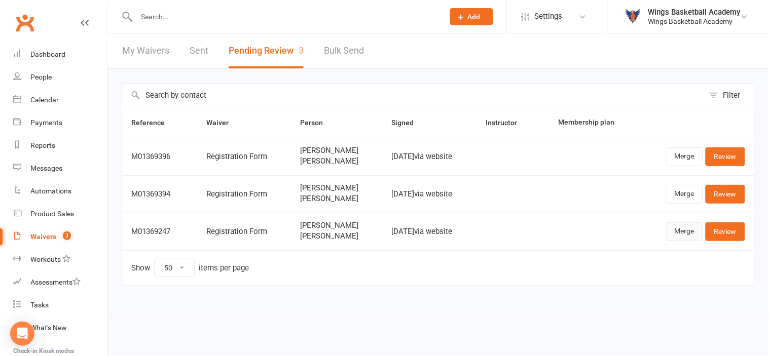
click at [678, 230] on link "Merge" at bounding box center [684, 232] width 37 height 18
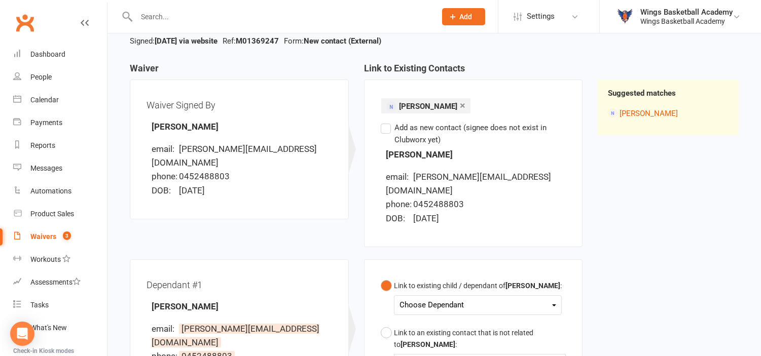
scroll to position [225, 0]
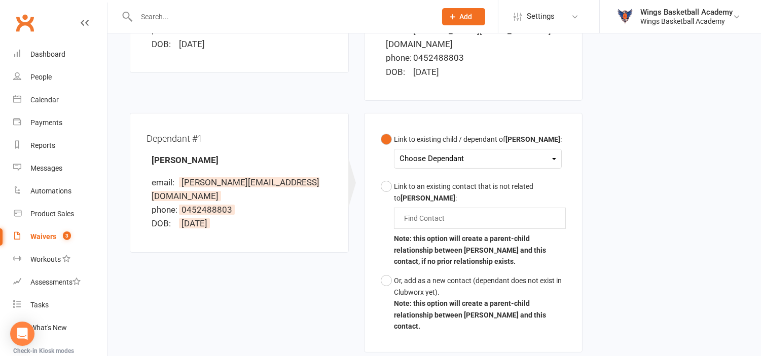
click at [439, 152] on div "Choose Dependant" at bounding box center [478, 159] width 157 height 14
click at [432, 176] on link "Reia Rohlfshagen" at bounding box center [450, 183] width 100 height 22
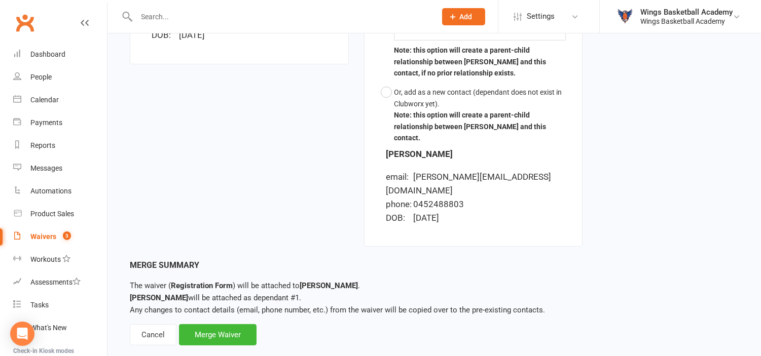
scroll to position [418, 0]
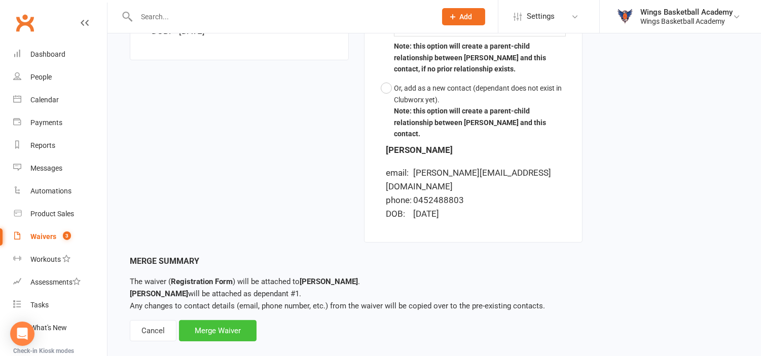
click at [216, 320] on div "Merge Waiver" at bounding box center [218, 330] width 78 height 21
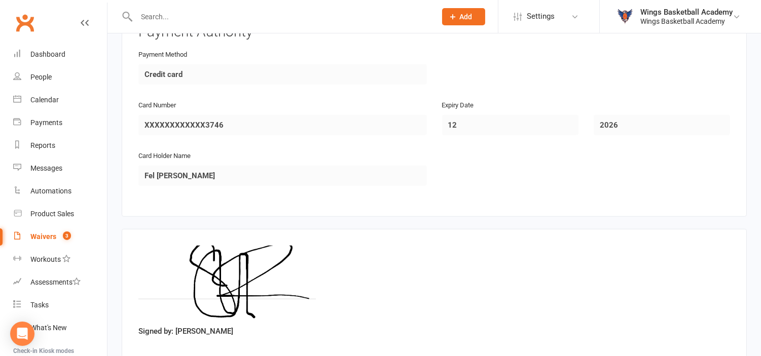
scroll to position [1428, 0]
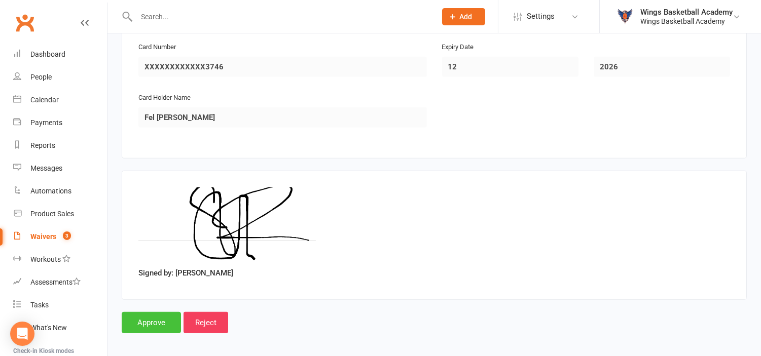
click at [156, 314] on input "Approve" at bounding box center [151, 322] width 59 height 21
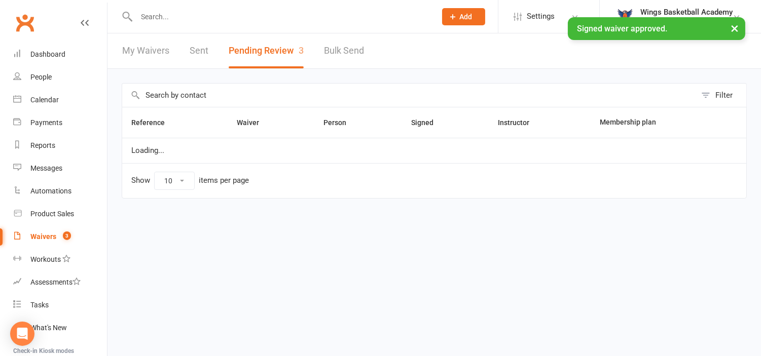
select select "50"
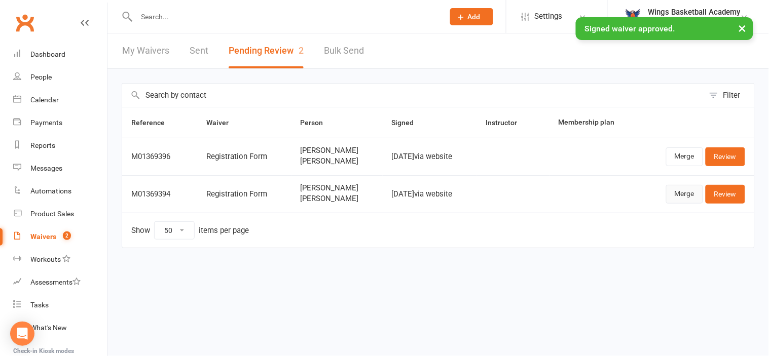
click at [677, 192] on link "Merge" at bounding box center [684, 194] width 37 height 18
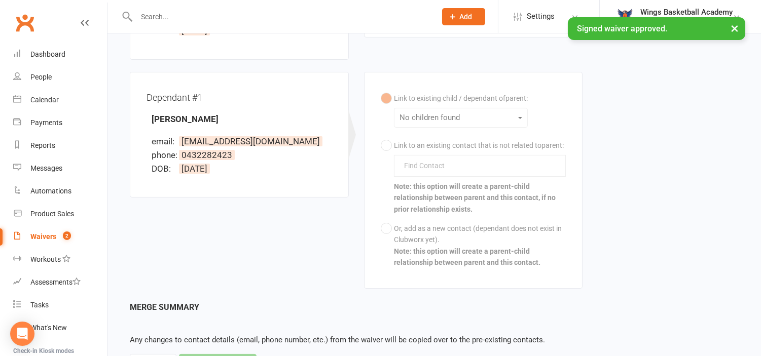
scroll to position [275, 0]
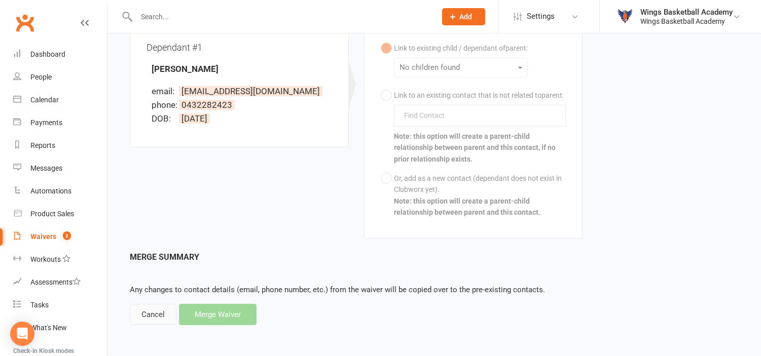
click at [159, 314] on div "Cancel" at bounding box center [153, 314] width 47 height 21
select select "50"
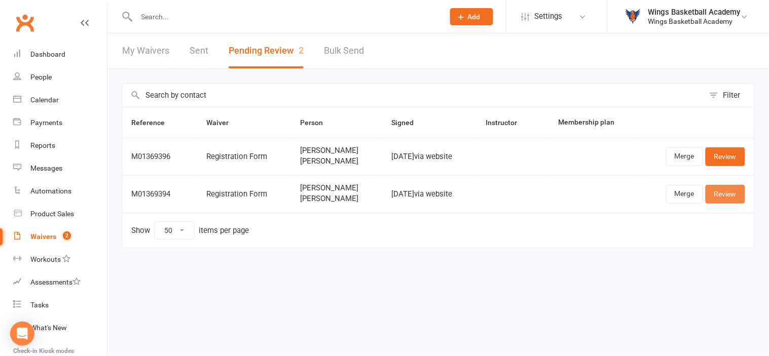
click at [716, 193] on link "Review" at bounding box center [726, 194] width 40 height 18
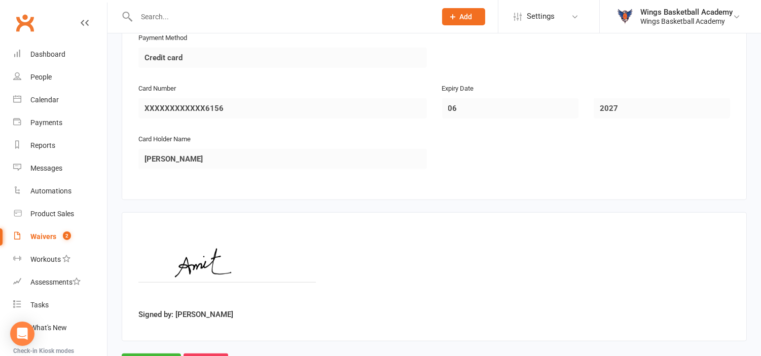
scroll to position [1428, 0]
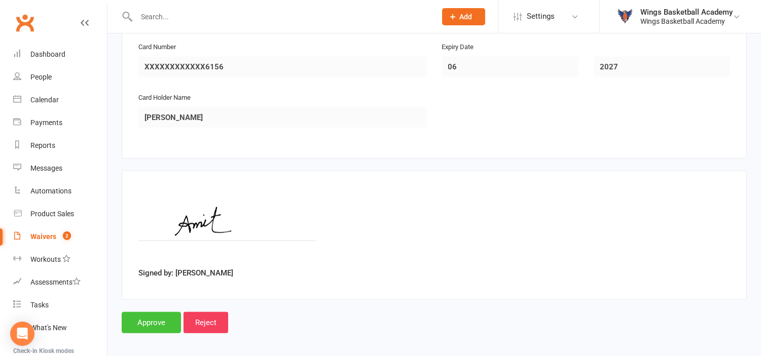
click at [156, 316] on input "Approve" at bounding box center [151, 322] width 59 height 21
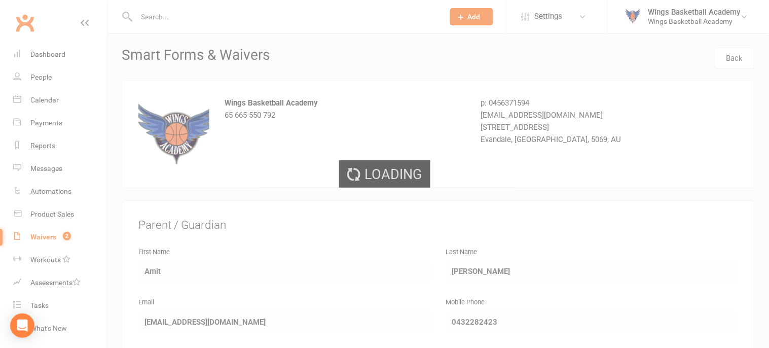
select select "50"
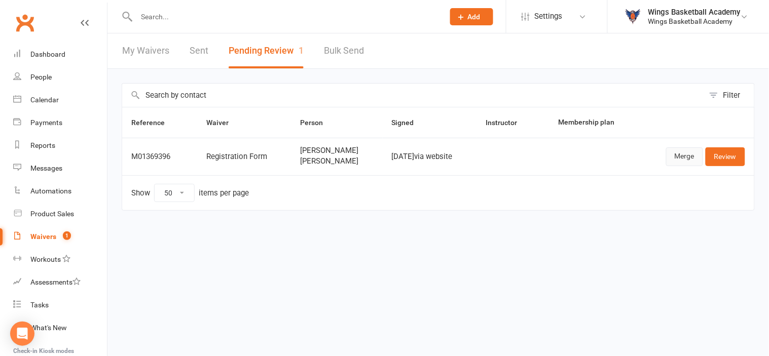
click at [680, 155] on link "Merge" at bounding box center [684, 157] width 37 height 18
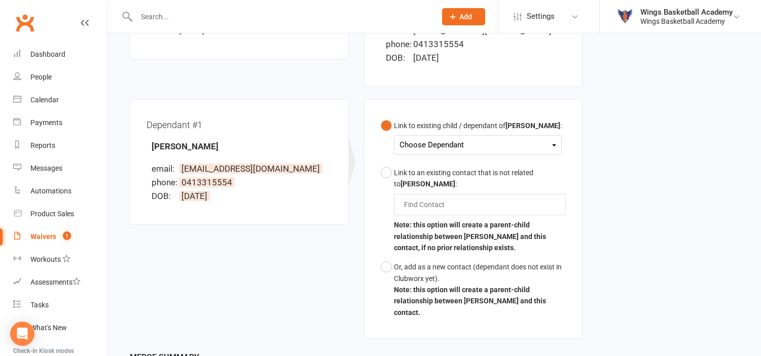
scroll to position [281, 0]
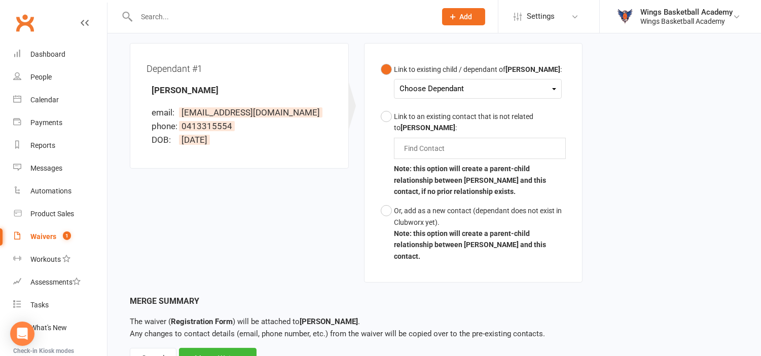
click at [456, 89] on div "Choose Dependant" at bounding box center [478, 89] width 157 height 14
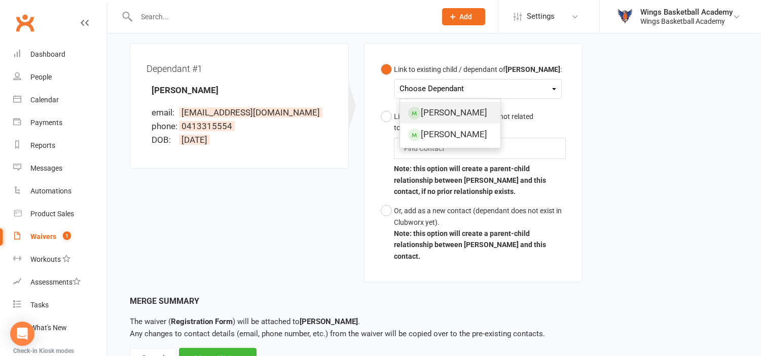
click at [442, 113] on link "Sebastian Rider" at bounding box center [450, 113] width 100 height 22
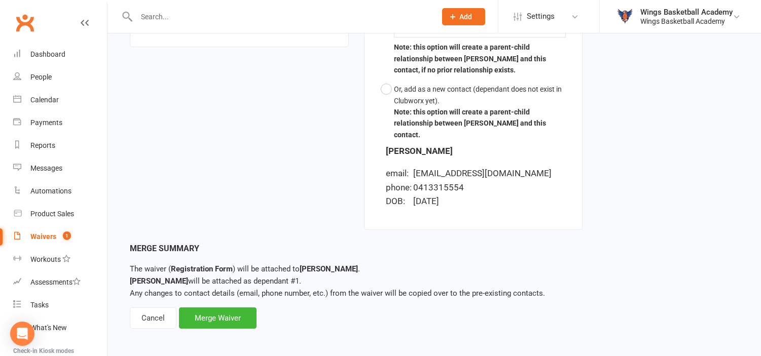
scroll to position [406, 0]
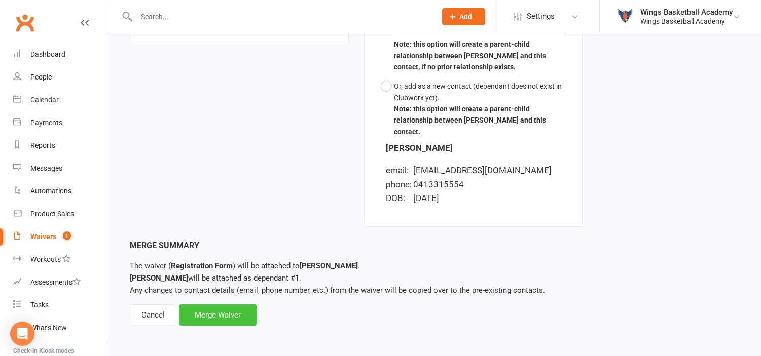
click at [215, 315] on div "Merge Waiver" at bounding box center [218, 315] width 78 height 21
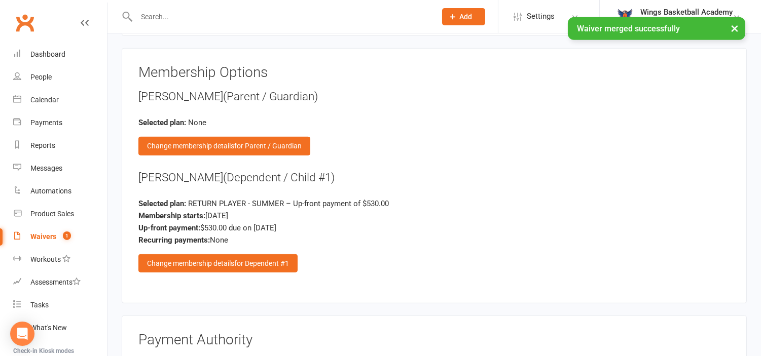
scroll to position [1070, 0]
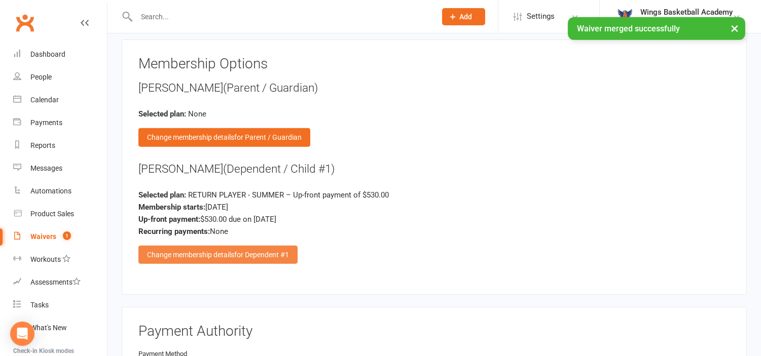
click at [213, 247] on div "Change membership details for Dependent #1" at bounding box center [217, 255] width 159 height 18
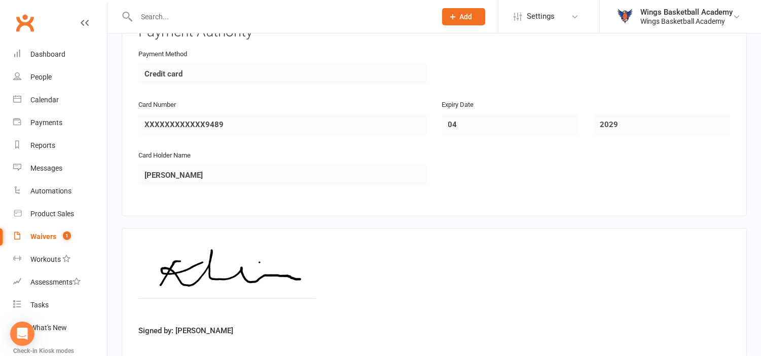
scroll to position [2027, 0]
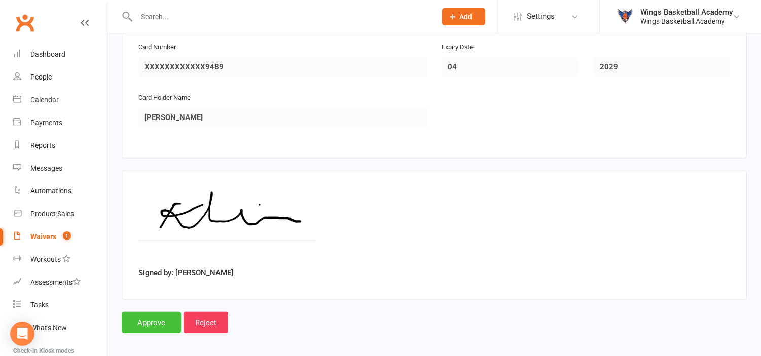
click at [155, 316] on input "Approve" at bounding box center [151, 322] width 59 height 21
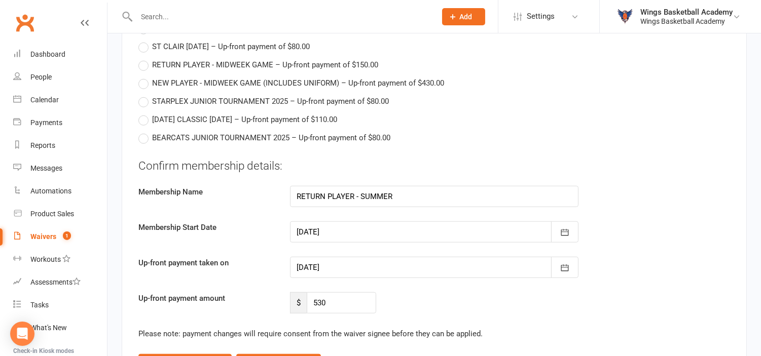
scroll to position [1182, 0]
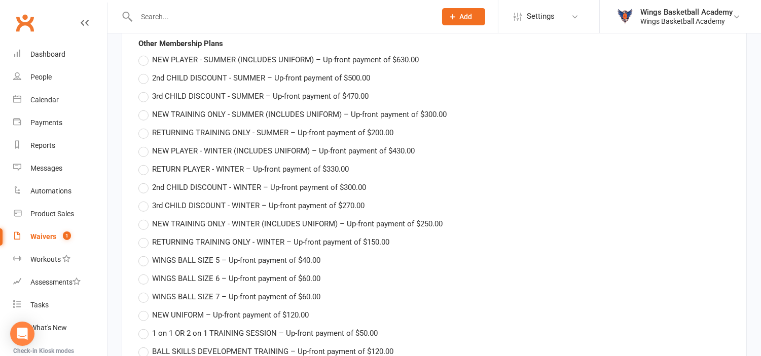
click at [47, 235] on div "Waivers" at bounding box center [43, 237] width 26 height 8
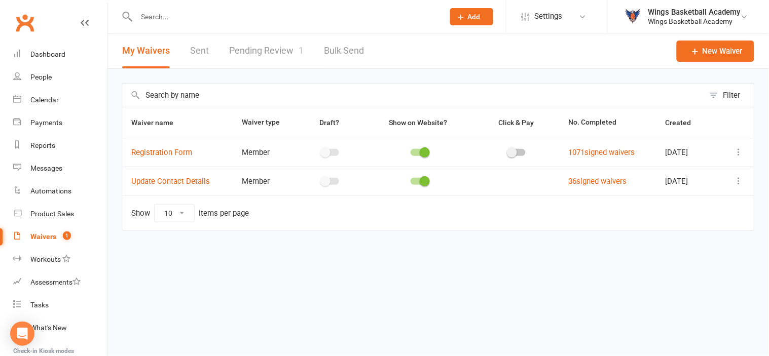
click at [261, 49] on link "Pending Review 1" at bounding box center [266, 50] width 75 height 35
select select "50"
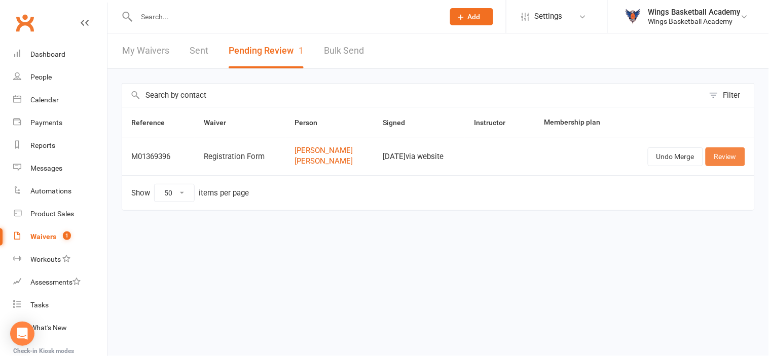
click at [724, 156] on link "Review" at bounding box center [726, 157] width 40 height 18
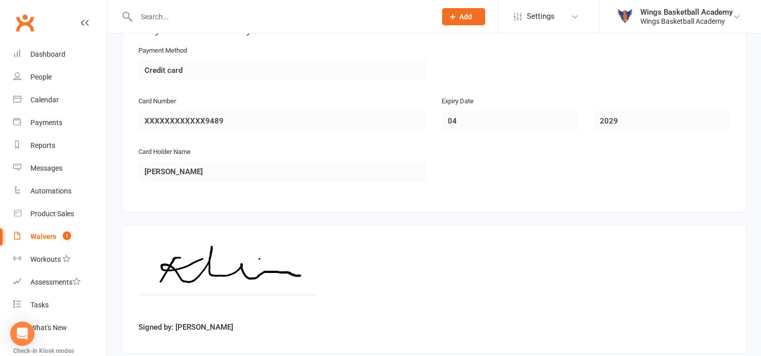
scroll to position [1428, 0]
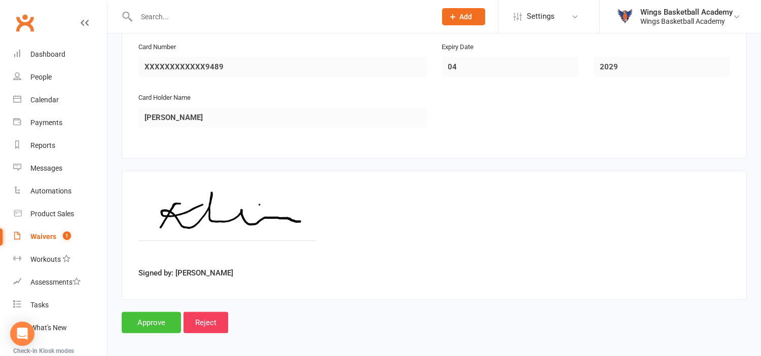
click at [151, 317] on input "Approve" at bounding box center [151, 322] width 59 height 21
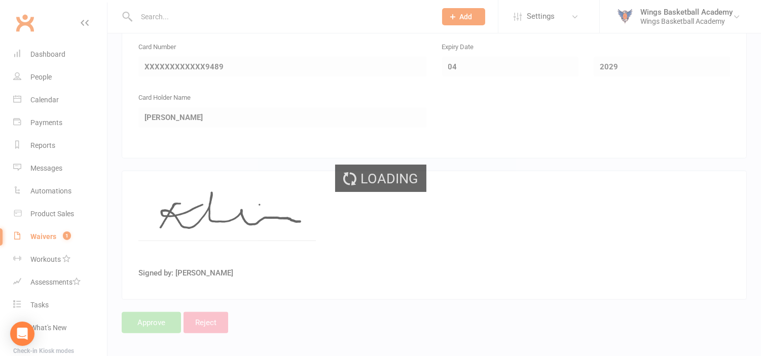
select select "50"
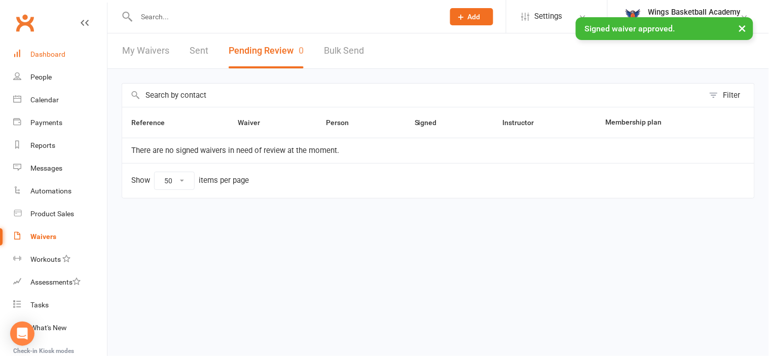
click at [43, 57] on div "Dashboard" at bounding box center [47, 54] width 35 height 8
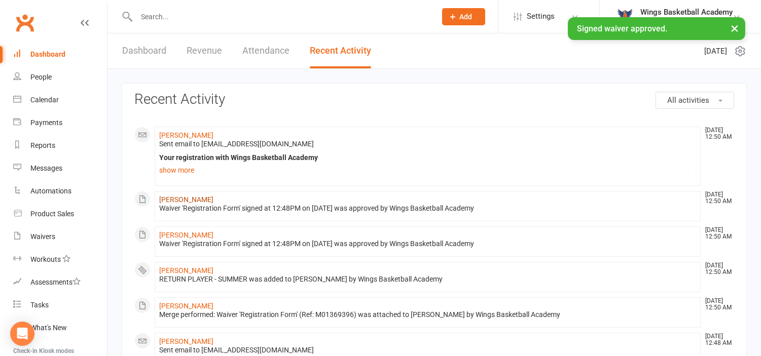
click at [184, 200] on link "Sebastian Rider" at bounding box center [186, 200] width 54 height 8
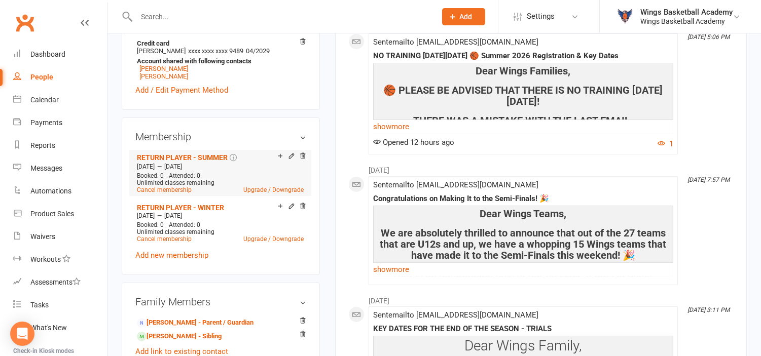
scroll to position [394, 0]
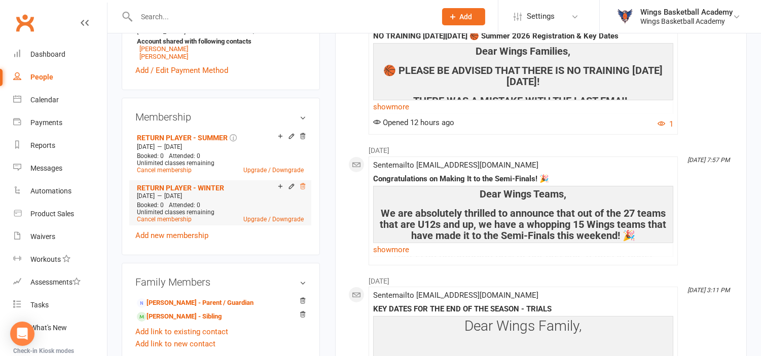
click at [301, 186] on icon at bounding box center [302, 186] width 7 height 7
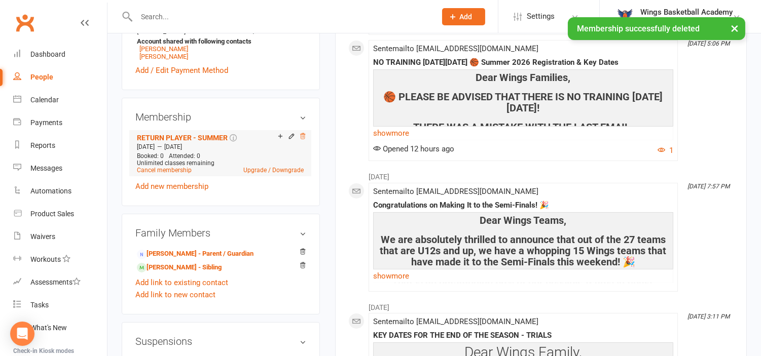
click at [301, 135] on icon at bounding box center [302, 136] width 5 height 6
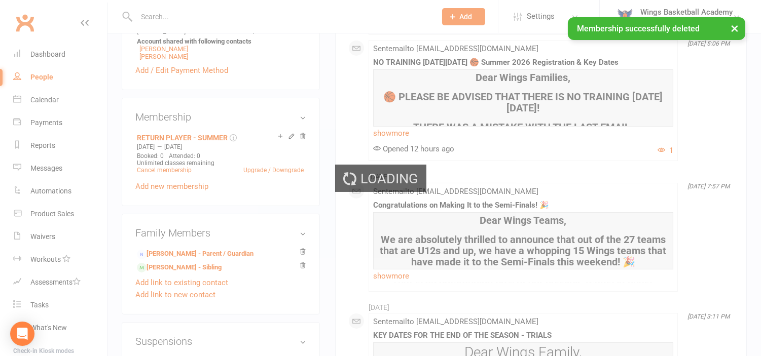
click at [424, 58] on div "Loading" at bounding box center [380, 178] width 761 height 356
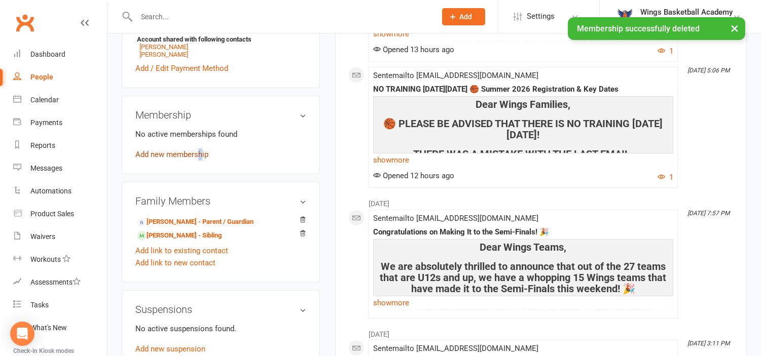
click at [200, 153] on link "Add new membership" at bounding box center [171, 154] width 73 height 9
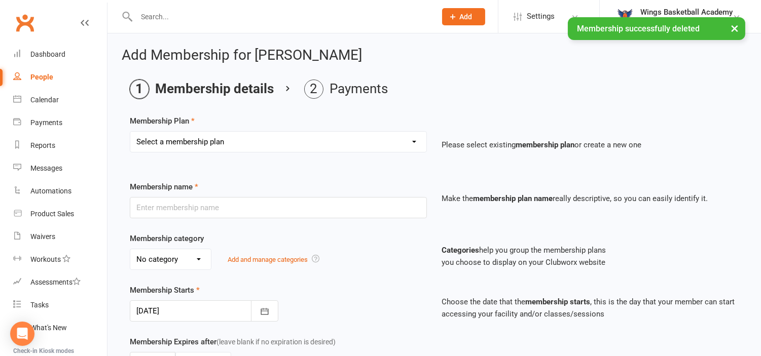
click at [307, 139] on select "Select a membership plan Create new Membership Plan NEW PLAYER - SUMMER (INCLUD…" at bounding box center [278, 142] width 296 height 20
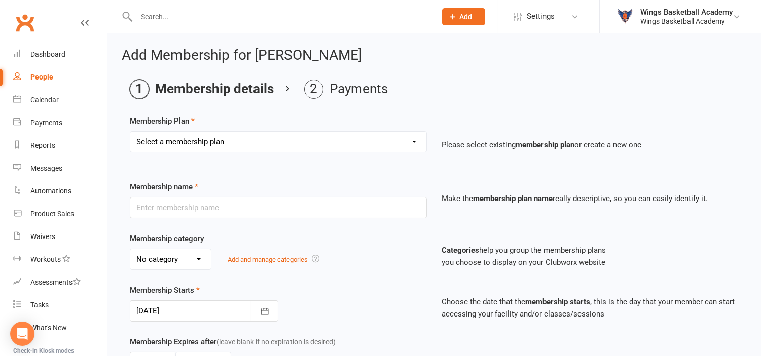
select select "2"
click at [130, 132] on select "Select a membership plan Create new Membership Plan NEW PLAYER - SUMMER (INCLUD…" at bounding box center [278, 142] width 296 height 20
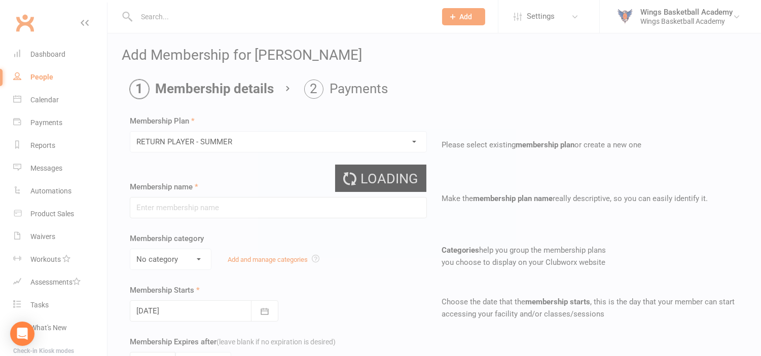
type input "RETURN PLAYER - SUMMER"
select select "1"
type input "6"
select select "2"
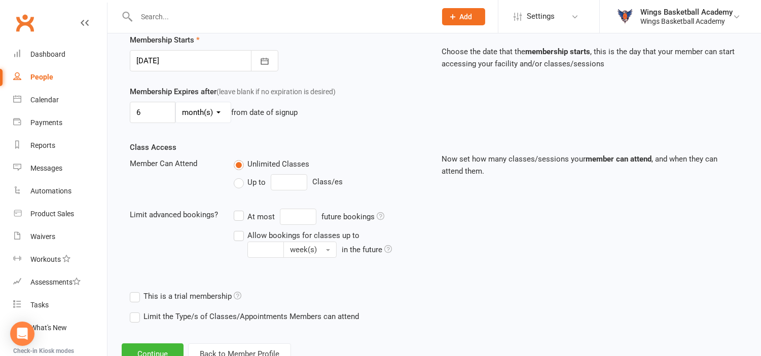
scroll to position [287, 0]
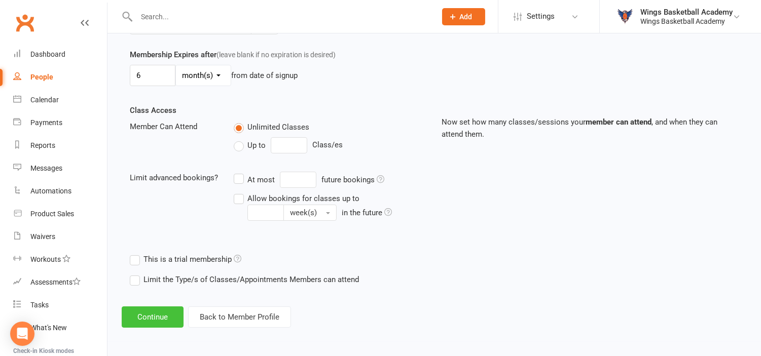
click at [157, 311] on button "Continue" at bounding box center [153, 317] width 62 height 21
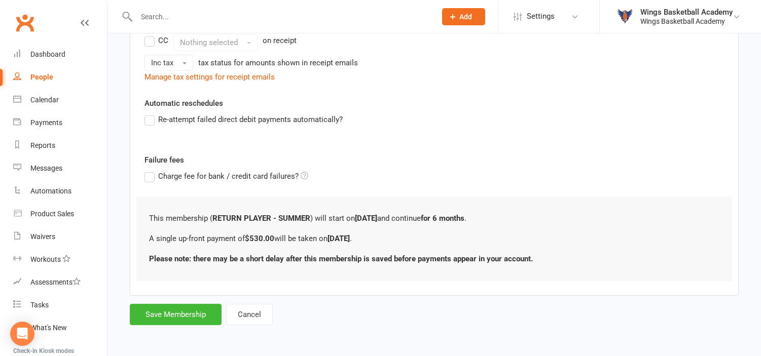
scroll to position [0, 0]
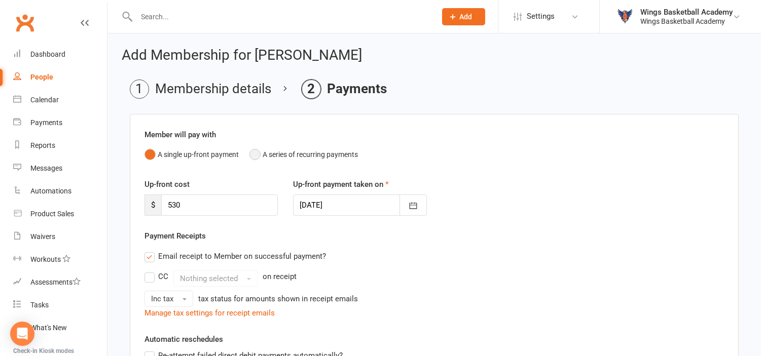
click at [254, 155] on button "A series of recurring payments" at bounding box center [303, 154] width 109 height 19
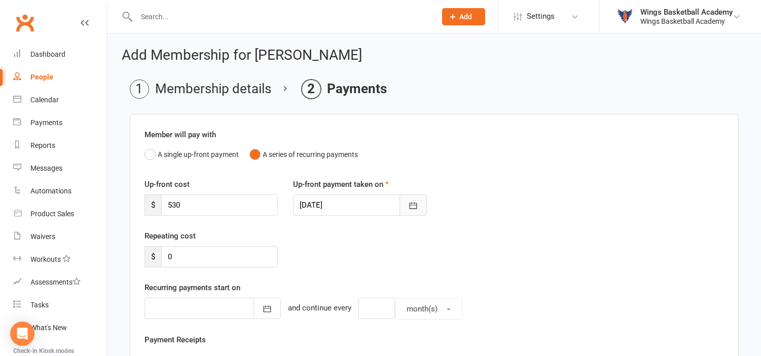
click at [412, 208] on icon "button" at bounding box center [413, 206] width 10 height 10
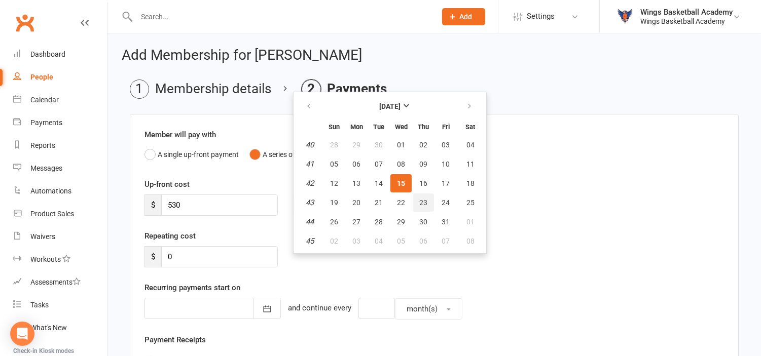
click at [421, 200] on span "23" at bounding box center [423, 203] width 8 height 8
type input "23 Oct 2025"
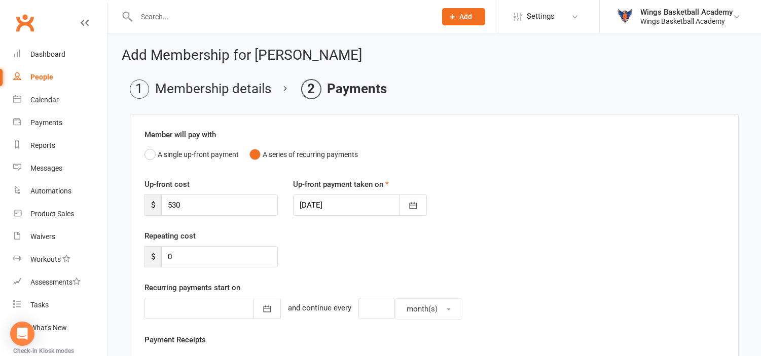
click at [322, 239] on div "Repeating cost $ 0" at bounding box center [434, 256] width 595 height 52
drag, startPoint x: 199, startPoint y: 203, endPoint x: 135, endPoint y: 201, distance: 63.9
type input "50"
click at [314, 249] on div "Repeating cost $ 0" at bounding box center [434, 256] width 595 height 52
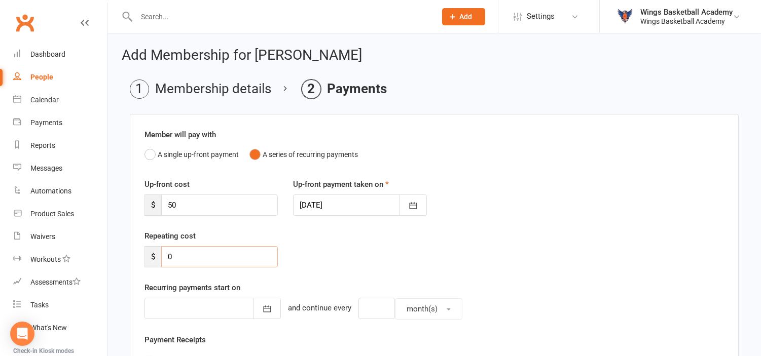
drag, startPoint x: 211, startPoint y: 261, endPoint x: 152, endPoint y: 257, distance: 59.5
click at [152, 257] on div "$ 0" at bounding box center [210, 256] width 133 height 21
type input "50"
click at [369, 264] on div "Repeating cost $ 50" at bounding box center [434, 256] width 595 height 52
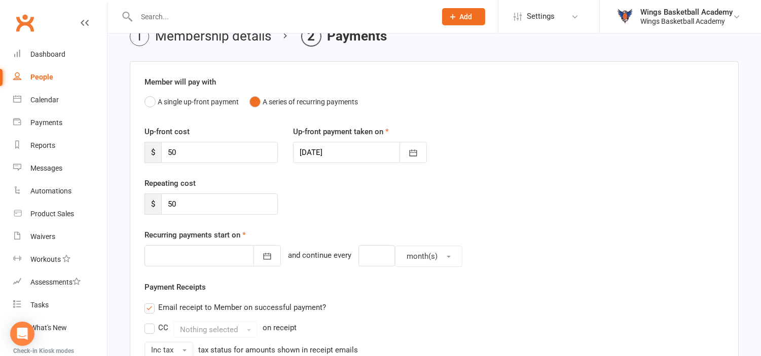
scroll to position [113, 0]
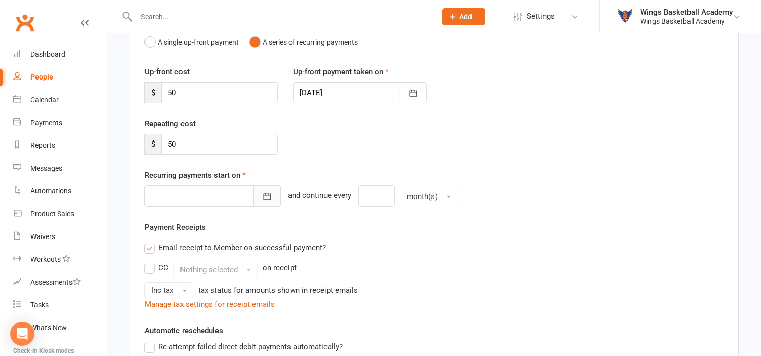
click at [262, 196] on icon "button" at bounding box center [267, 197] width 10 height 10
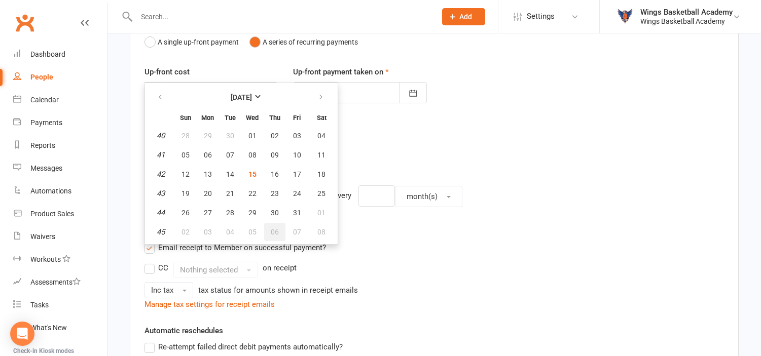
click at [271, 228] on span "06" at bounding box center [275, 232] width 8 height 8
type input "06 Nov 2025"
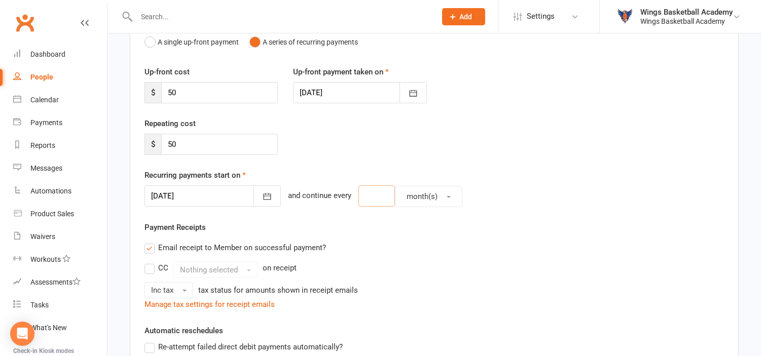
click at [364, 190] on input "number" at bounding box center [376, 196] width 37 height 21
type input "2"
click at [407, 197] on span "month(s)" at bounding box center [422, 196] width 31 height 9
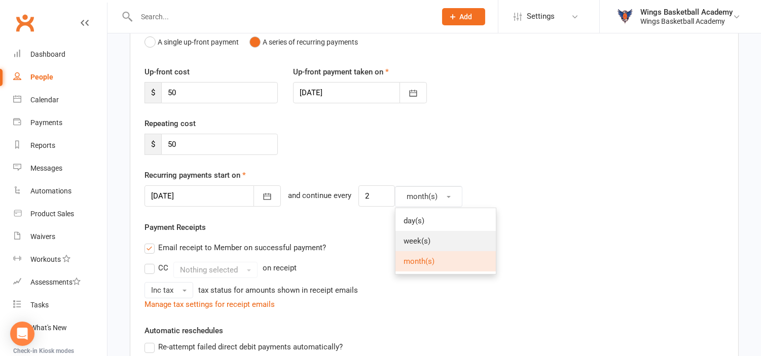
click at [404, 238] on span "week(s)" at bounding box center [417, 241] width 27 height 9
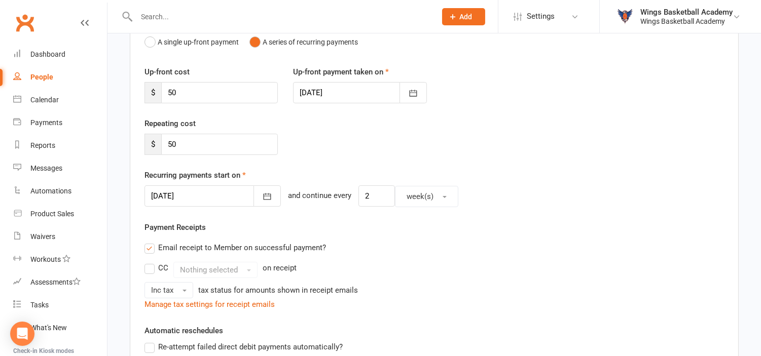
click at [299, 225] on div "Payment Receipts Email receipt to Member on successful payment? CC Nothing sele…" at bounding box center [434, 266] width 580 height 89
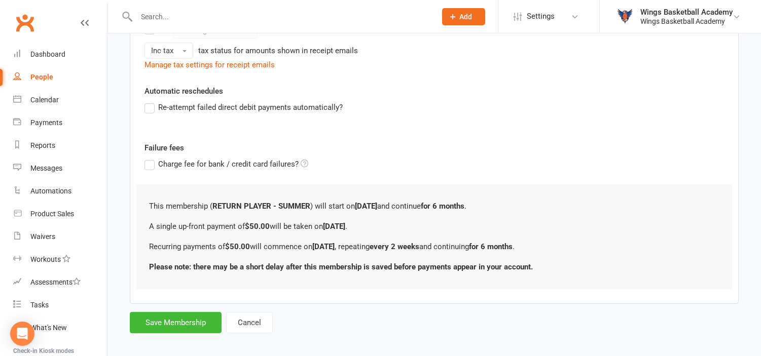
scroll to position [360, 0]
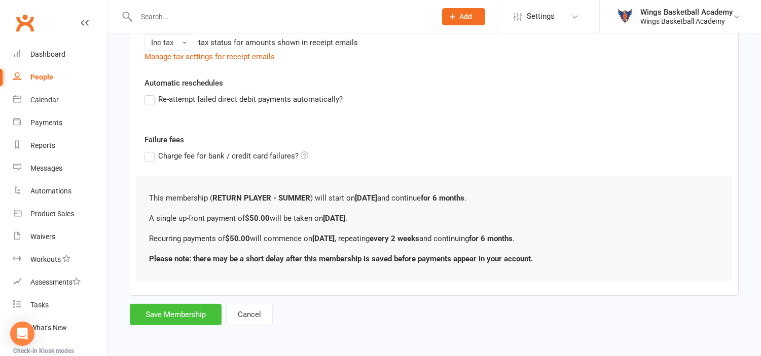
click at [169, 312] on button "Save Membership" at bounding box center [176, 314] width 92 height 21
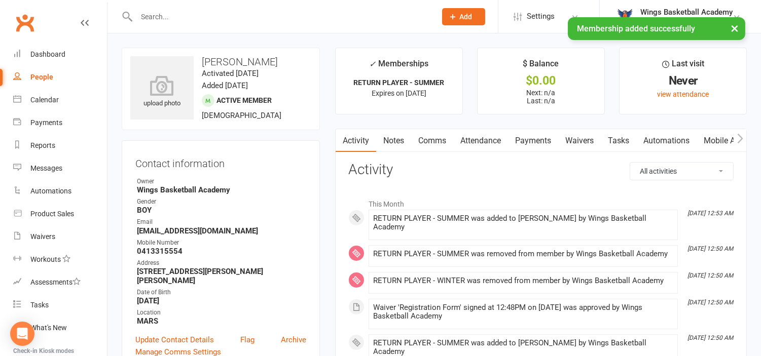
click at [530, 137] on link "Payments" at bounding box center [533, 140] width 50 height 23
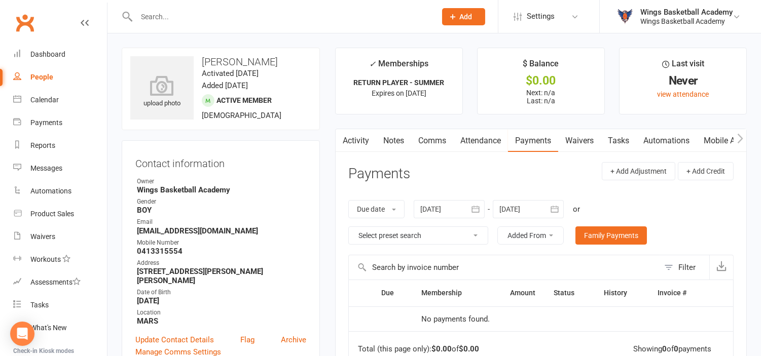
click at [329, 214] on main "✓ Memberships RETURN PLAYER - SUMMER Expires on 14th April, 2026 $ Balance $0.0…" at bounding box center [541, 284] width 427 height 472
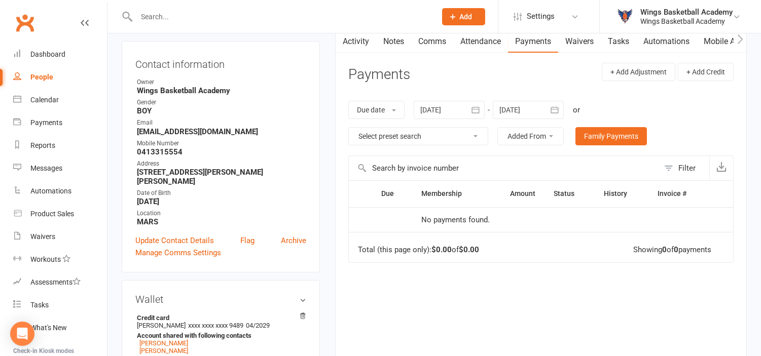
scroll to position [113, 0]
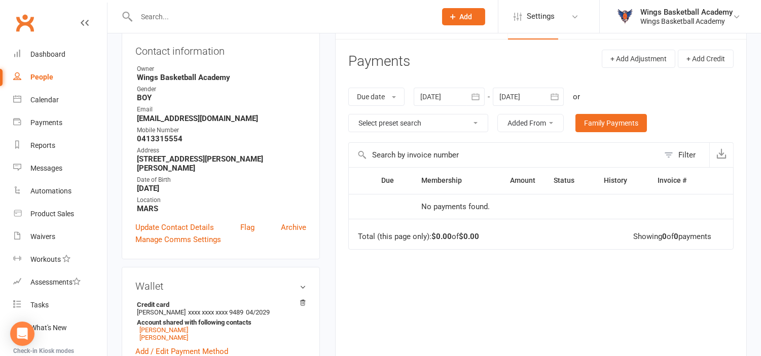
click at [544, 95] on div at bounding box center [528, 97] width 71 height 18
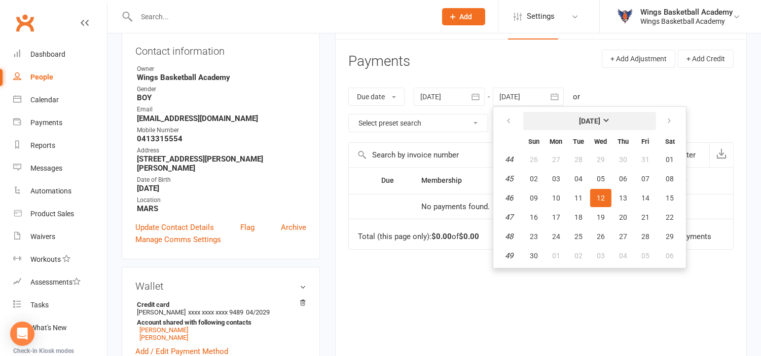
click at [600, 120] on strong "[DATE]" at bounding box center [589, 121] width 21 height 8
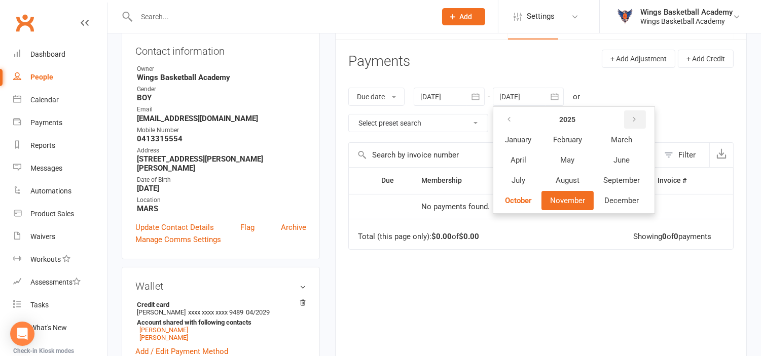
click at [637, 117] on icon "button" at bounding box center [634, 120] width 7 height 8
click at [621, 200] on span "December" at bounding box center [621, 200] width 34 height 9
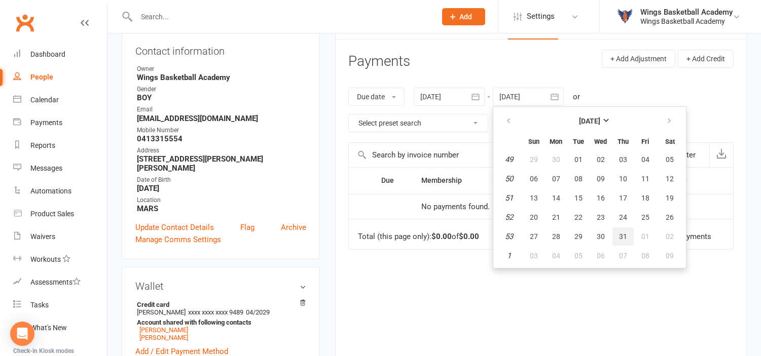
click at [615, 234] on button "31" at bounding box center [622, 237] width 21 height 18
type input "31 Dec 2026"
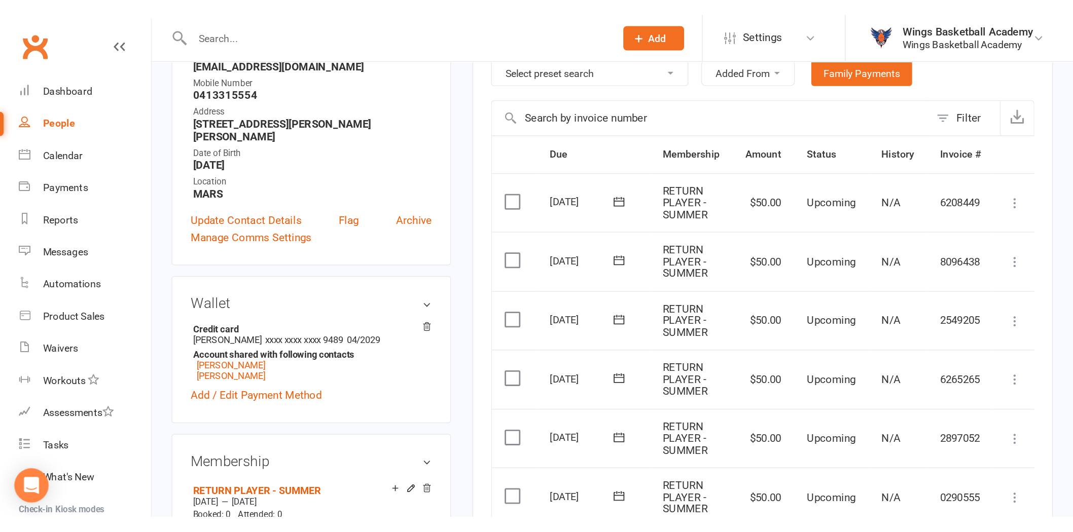
scroll to position [169, 0]
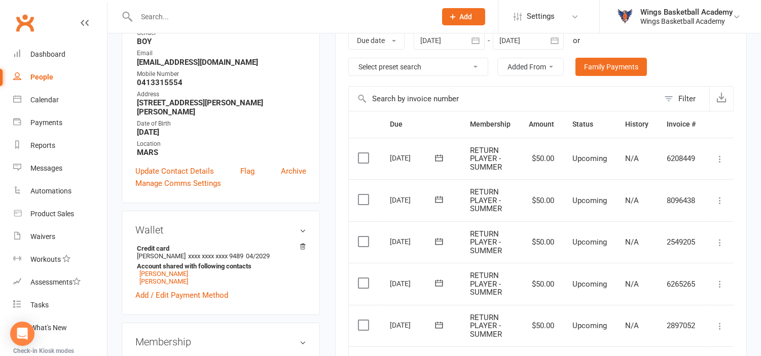
click at [439, 156] on icon at bounding box center [439, 158] width 10 height 10
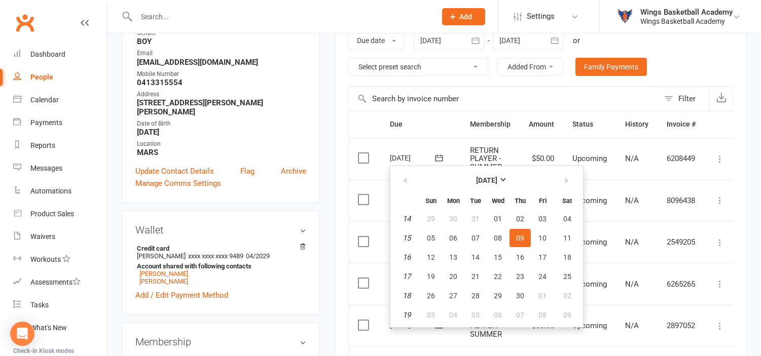
click at [439, 156] on icon at bounding box center [439, 158] width 10 height 10
click at [448, 145] on td "09 Apr 2026 2026-04-09" at bounding box center [421, 159] width 80 height 42
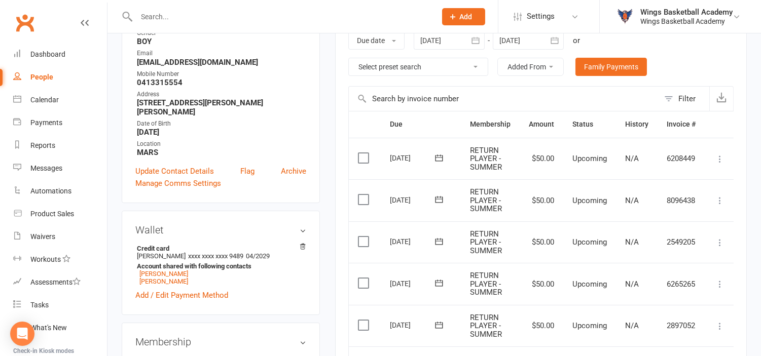
click at [437, 156] on icon at bounding box center [439, 158] width 10 height 10
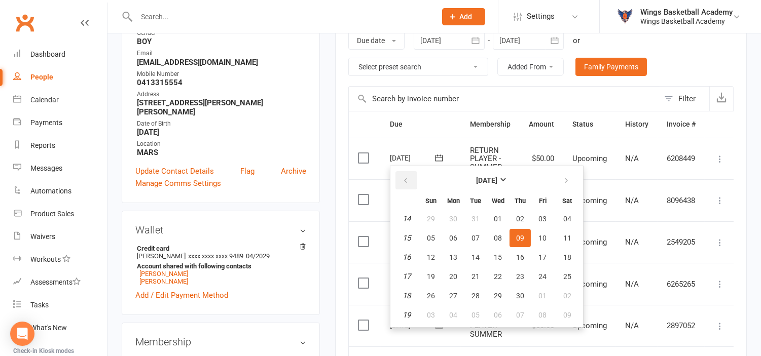
click at [411, 175] on button "button" at bounding box center [406, 180] width 22 height 18
click at [563, 177] on icon "button" at bounding box center [566, 181] width 7 height 8
click at [453, 127] on th "Due" at bounding box center [421, 125] width 80 height 26
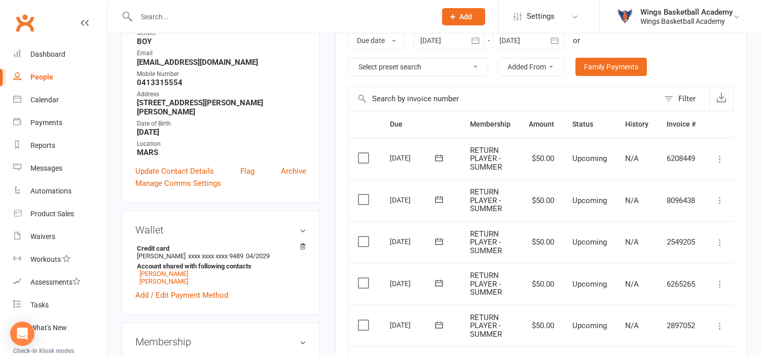
click at [437, 155] on icon at bounding box center [439, 158] width 10 height 10
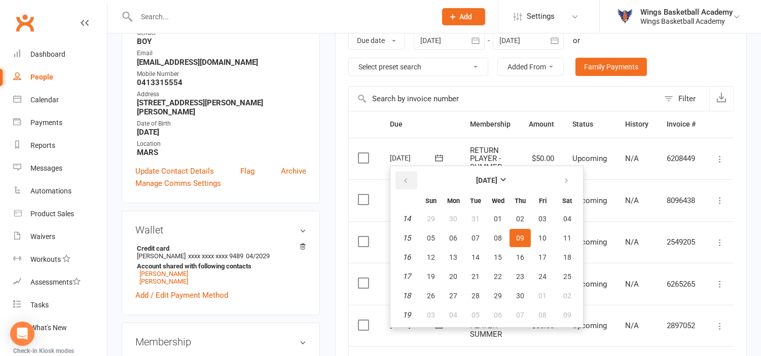
click at [407, 177] on icon "button" at bounding box center [405, 181] width 7 height 8
click at [518, 236] on span "12" at bounding box center [520, 238] width 8 height 8
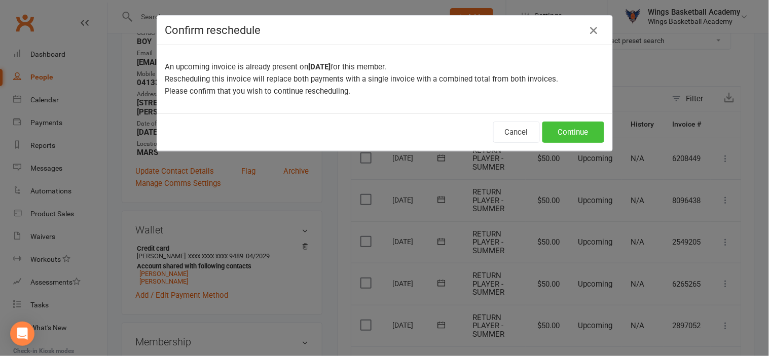
click at [561, 130] on button "Continue" at bounding box center [574, 132] width 62 height 21
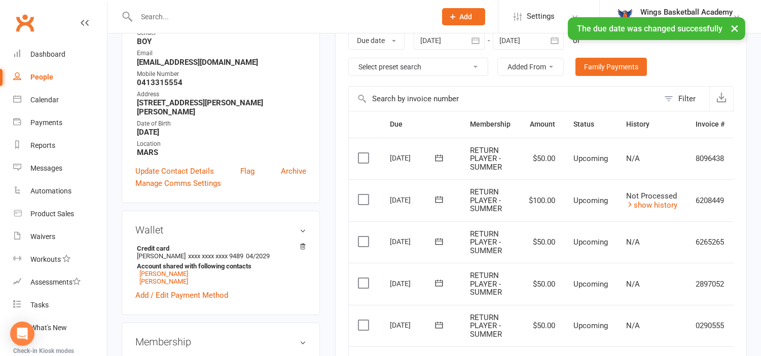
click at [438, 155] on icon at bounding box center [440, 158] width 8 height 7
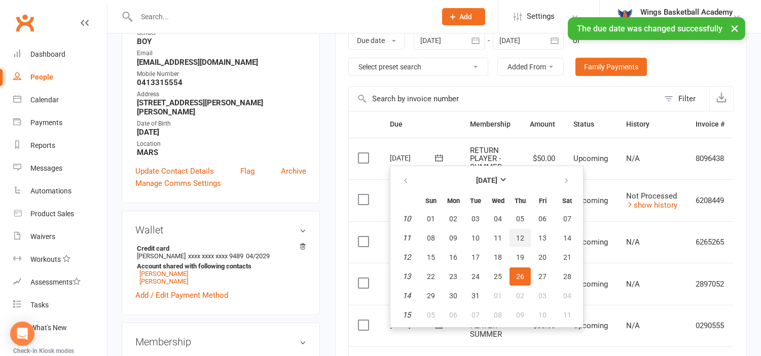
click at [519, 236] on span "12" at bounding box center [520, 238] width 8 height 8
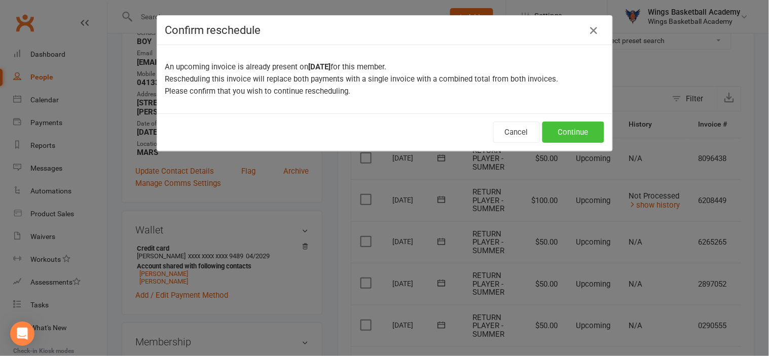
click at [570, 129] on button "Continue" at bounding box center [574, 132] width 62 height 21
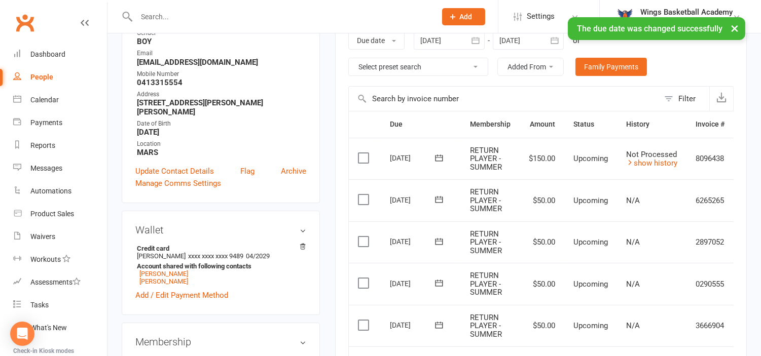
click at [544, 156] on td "$150.00" at bounding box center [542, 159] width 45 height 42
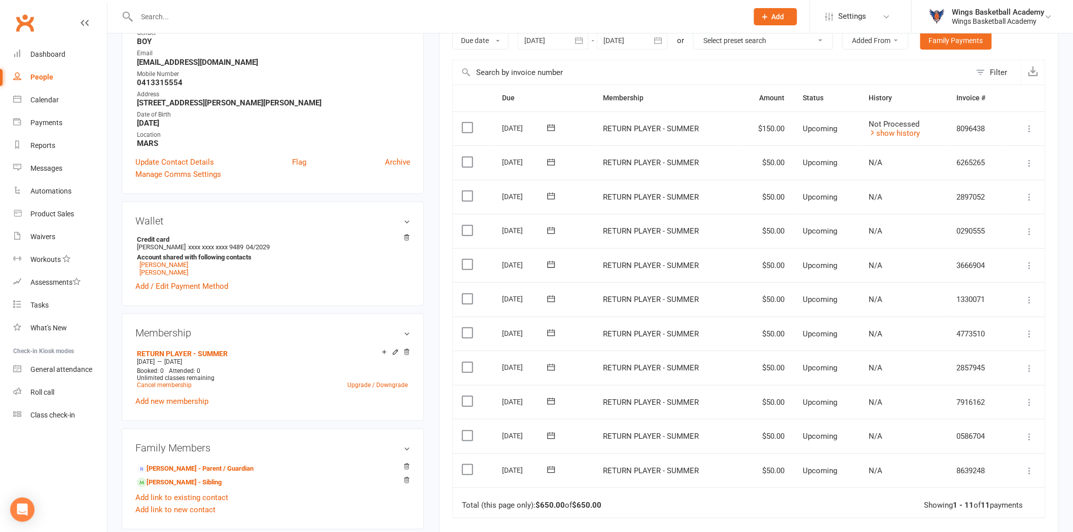
click at [769, 130] on icon at bounding box center [1030, 129] width 10 height 10
click at [769, 232] on link "Change amount" at bounding box center [976, 230] width 120 height 20
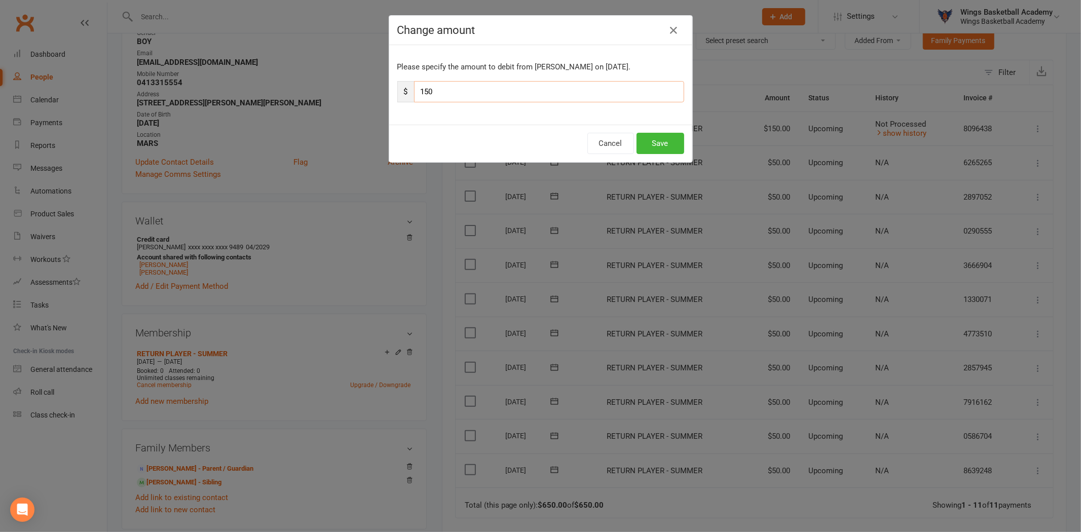
drag, startPoint x: 478, startPoint y: 86, endPoint x: 364, endPoint y: 75, distance: 114.7
click at [364, 75] on div "Change amount Please specify the amount to debit from Sebastian Rider on Mar 12…" at bounding box center [540, 266] width 1081 height 532
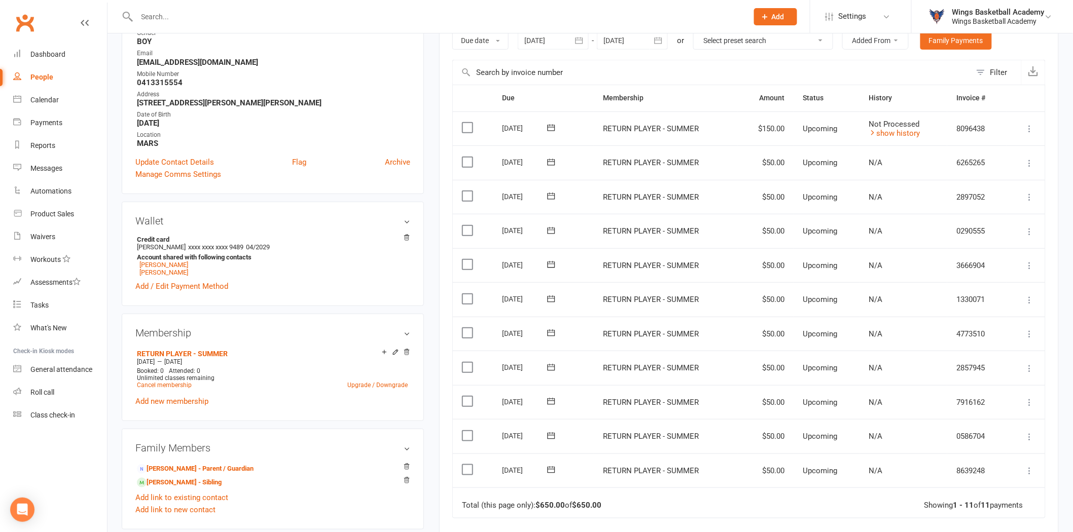
click at [769, 128] on icon at bounding box center [1030, 129] width 10 height 10
click at [769, 226] on link "Change amount" at bounding box center [976, 230] width 120 height 20
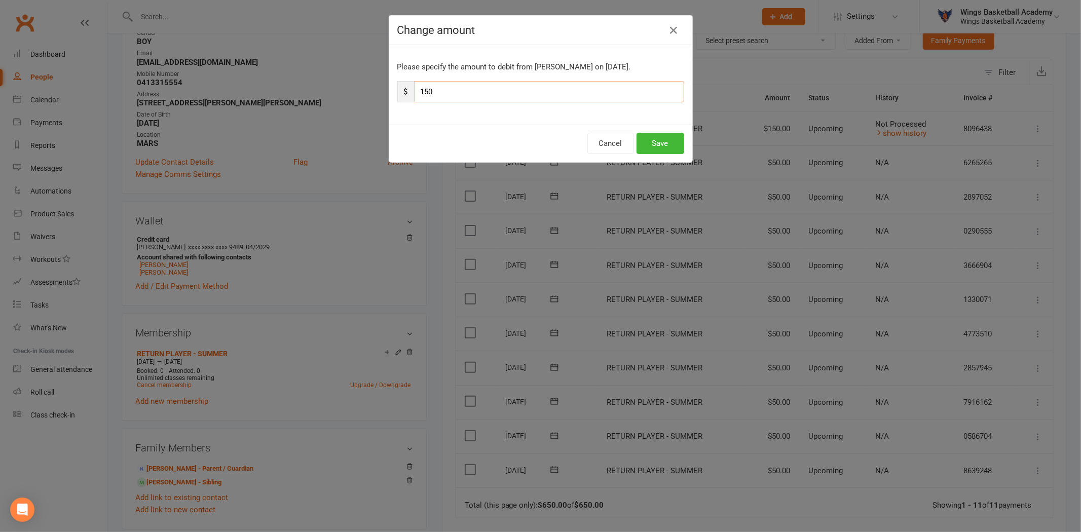
drag, startPoint x: 445, startPoint y: 90, endPoint x: 415, endPoint y: 92, distance: 30.0
click at [415, 92] on input "150" at bounding box center [549, 91] width 270 height 21
type input "30"
click at [510, 130] on div "Cancel Save" at bounding box center [540, 144] width 303 height 38
click at [652, 142] on button "Save" at bounding box center [661, 143] width 48 height 21
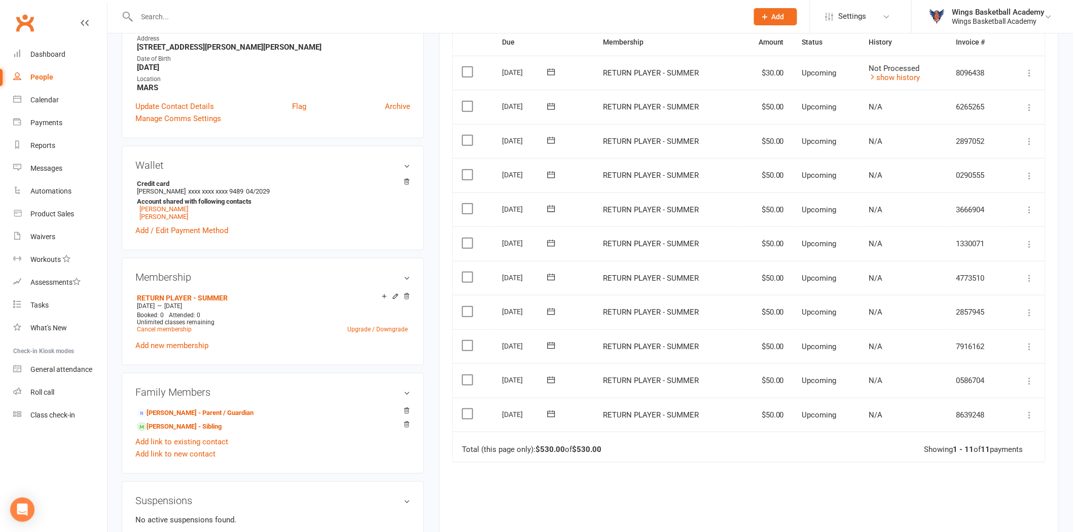
scroll to position [225, 0]
click at [681, 356] on div "Due Contact Membership Amount Status History Invoice # Select this 12 Mar 2026 …" at bounding box center [748, 310] width 593 height 564
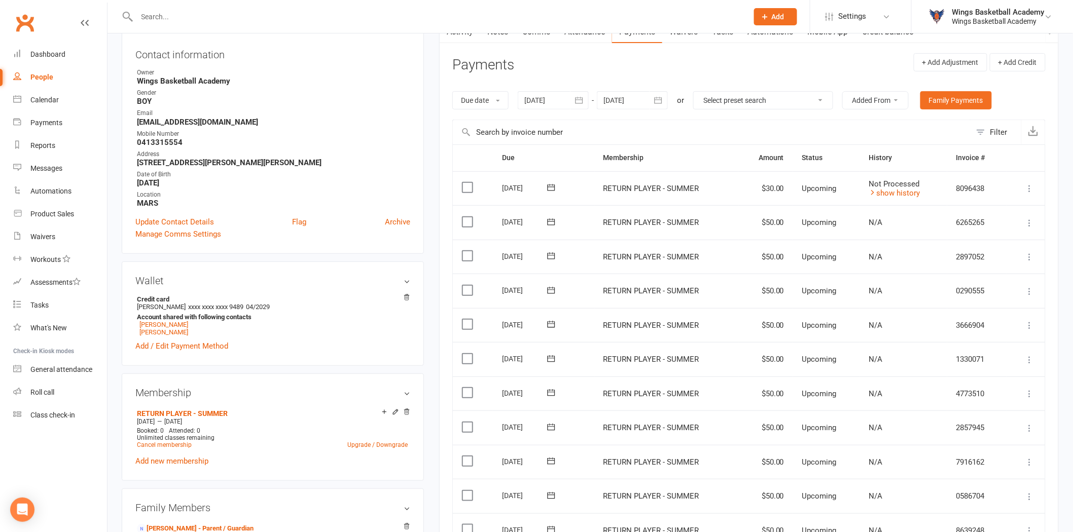
scroll to position [0, 0]
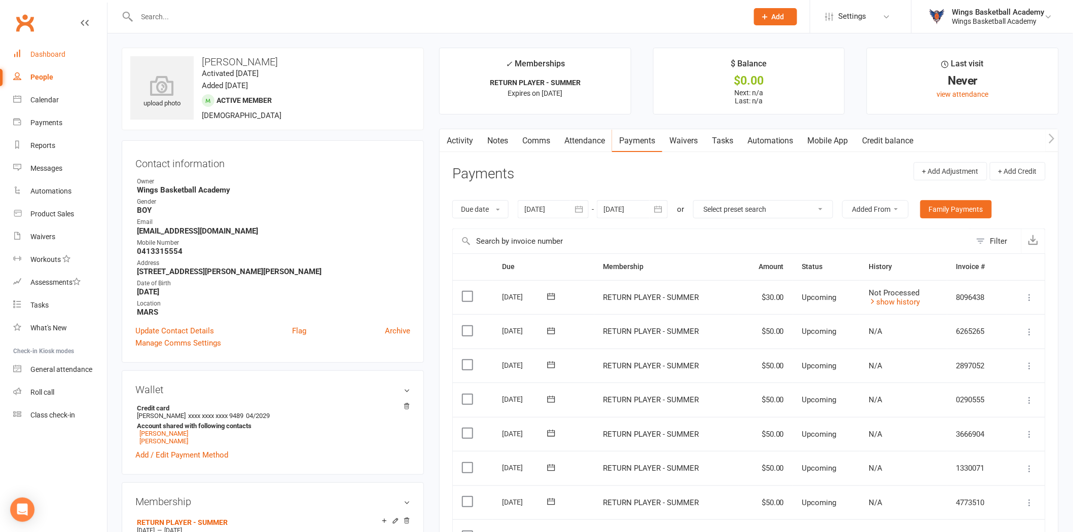
click at [57, 57] on div "Dashboard" at bounding box center [47, 54] width 35 height 8
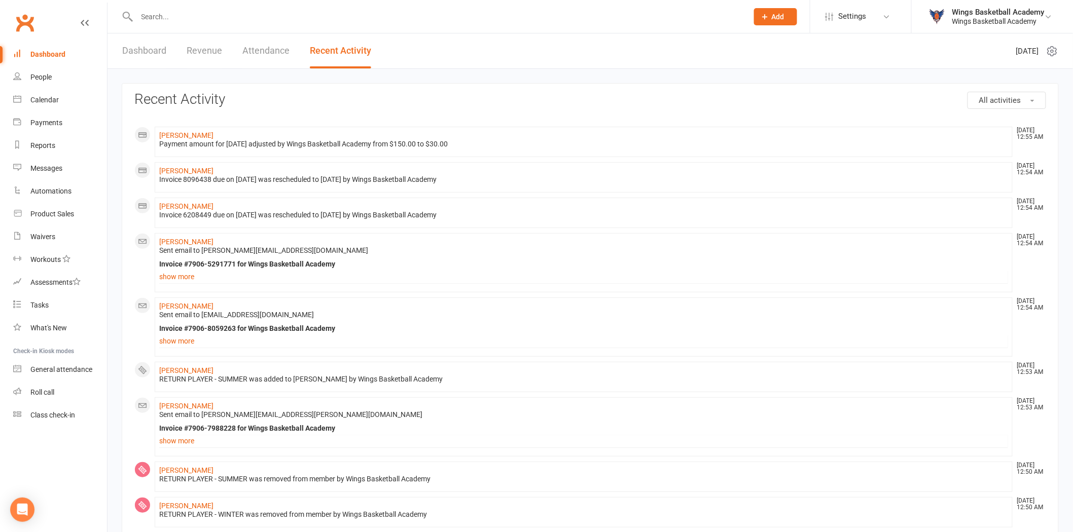
click at [59, 53] on div "Dashboard" at bounding box center [47, 54] width 35 height 8
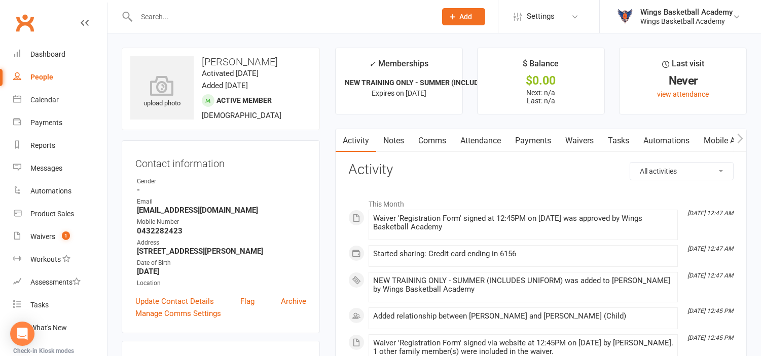
click at [537, 141] on link "Payments" at bounding box center [533, 140] width 50 height 23
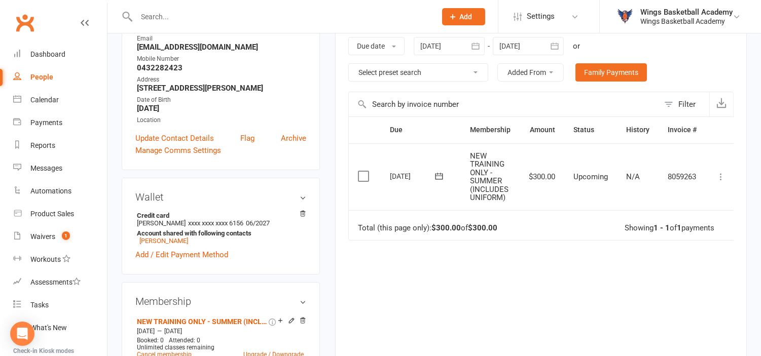
scroll to position [169, 0]
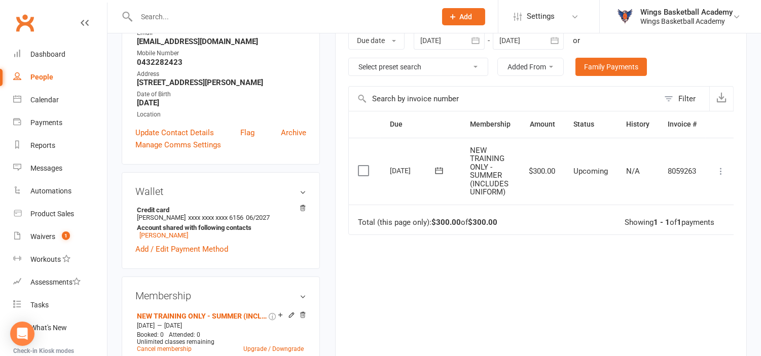
click at [720, 173] on icon at bounding box center [721, 171] width 10 height 10
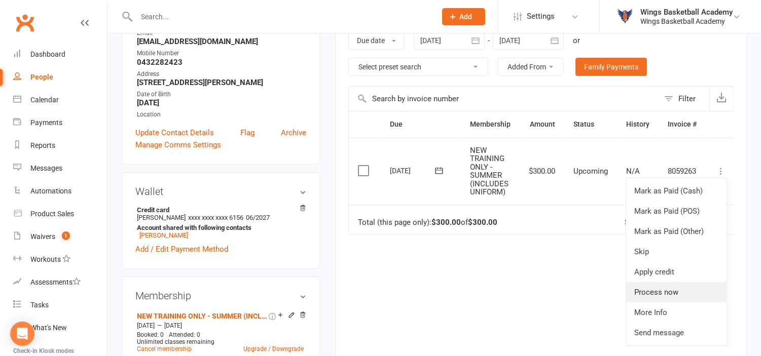
click at [646, 290] on link "Process now" at bounding box center [676, 292] width 100 height 20
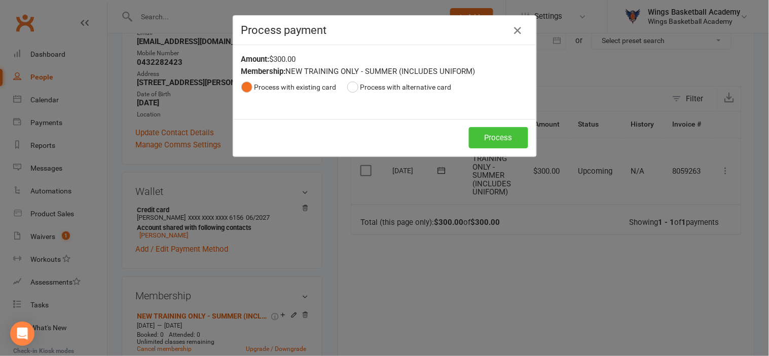
click at [498, 135] on button "Process" at bounding box center [498, 137] width 59 height 21
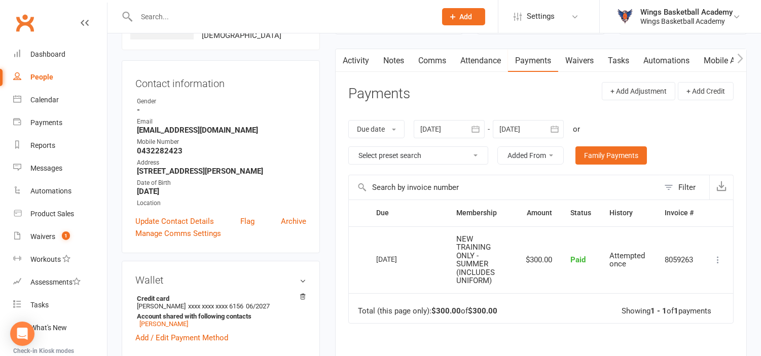
scroll to position [0, 0]
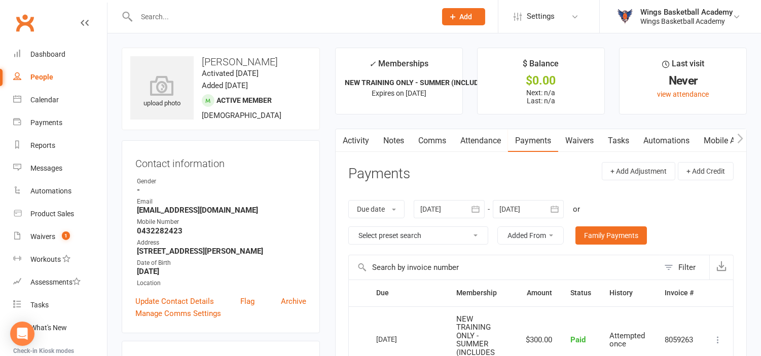
click at [428, 138] on link "Comms" at bounding box center [432, 140] width 42 height 23
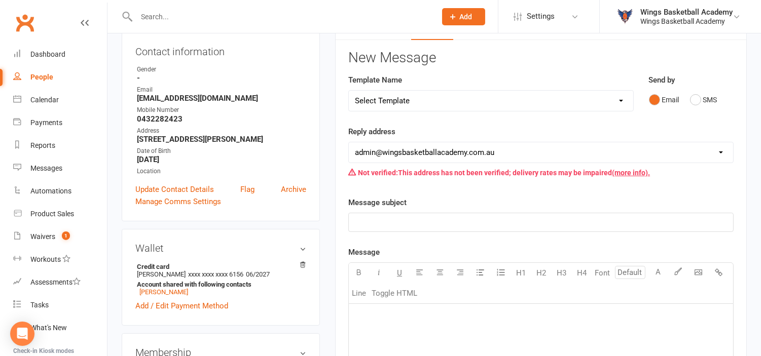
scroll to position [113, 0]
click at [448, 99] on select "Select Template [Email] 0 - COME & TRY [Email] 1 - UNIFORM ORDERING & SIZING [E…" at bounding box center [491, 100] width 284 height 20
select select "1"
click at [349, 90] on select "Select Template [Email] 0 - COME & TRY [Email] 1 - UNIFORM ORDERING & SIZING [E…" at bounding box center [491, 100] width 284 height 20
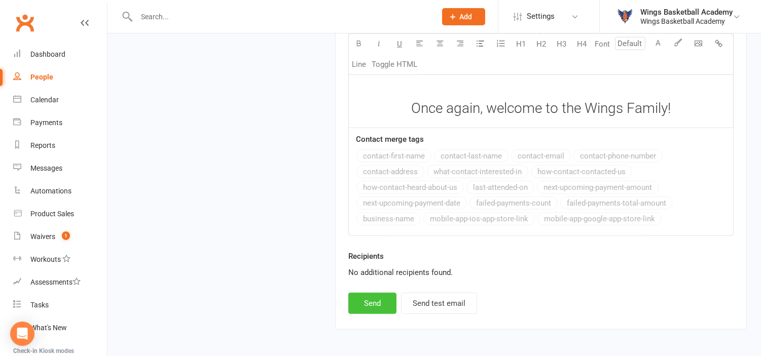
scroll to position [1745, 0]
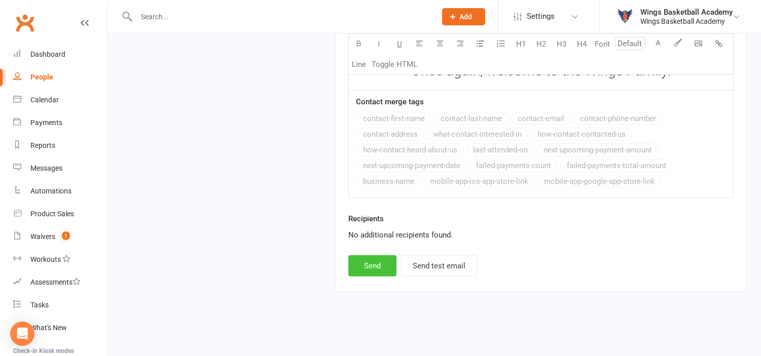
click at [373, 267] on button "Send" at bounding box center [372, 266] width 48 height 21
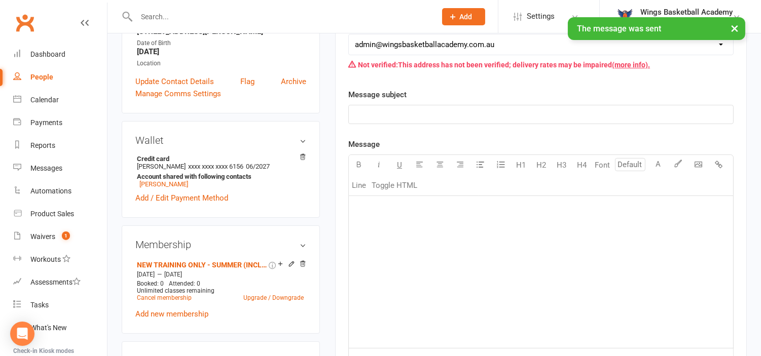
scroll to position [0, 0]
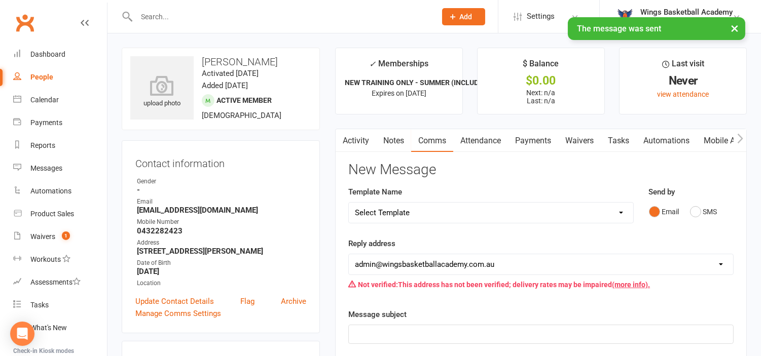
click at [443, 211] on select "Select Template [Email] 0 - COME & TRY [Email] 1 - UNIFORM ORDERING & SIZING [E…" at bounding box center [491, 213] width 284 height 20
select select "2"
click at [349, 203] on select "Select Template [Email] 0 - COME & TRY [Email] 1 - UNIFORM ORDERING & SIZING [E…" at bounding box center [491, 213] width 284 height 20
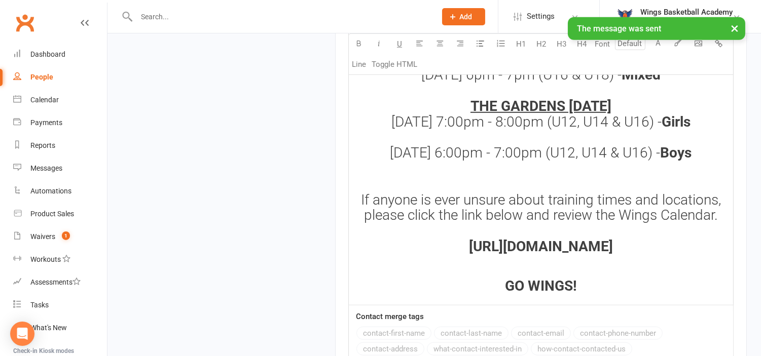
scroll to position [1648, 0]
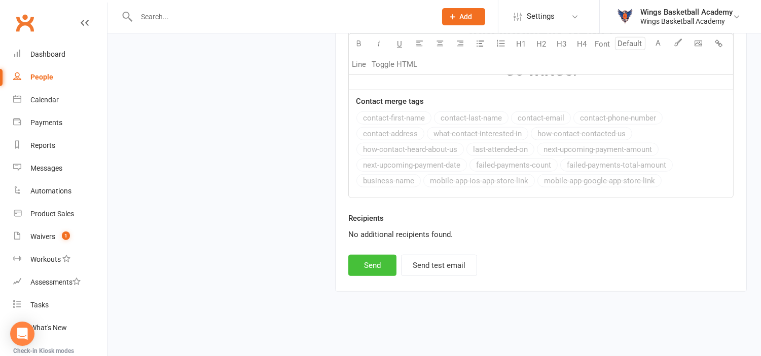
click at [377, 265] on button "Send" at bounding box center [372, 265] width 48 height 21
select select
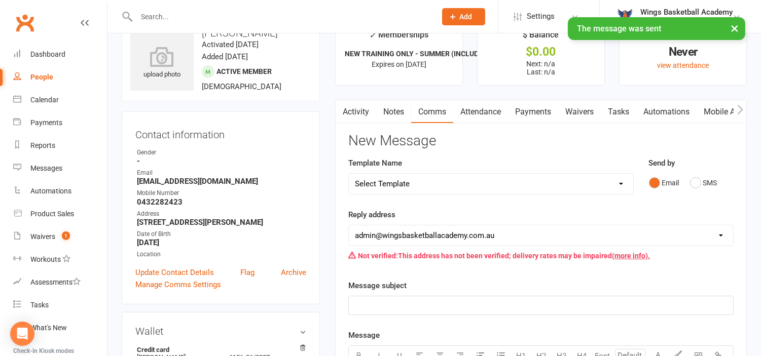
scroll to position [0, 0]
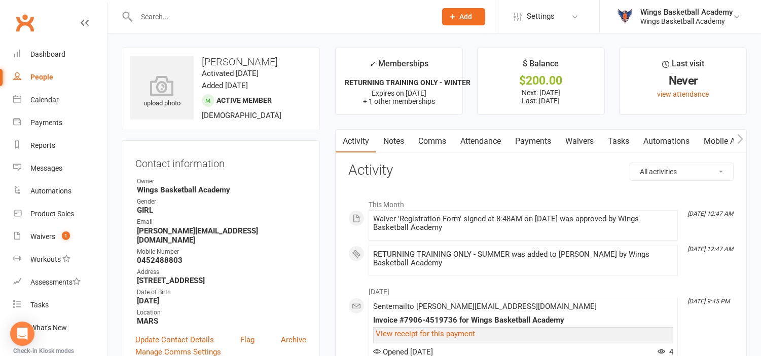
click at [534, 143] on link "Payments" at bounding box center [533, 141] width 50 height 23
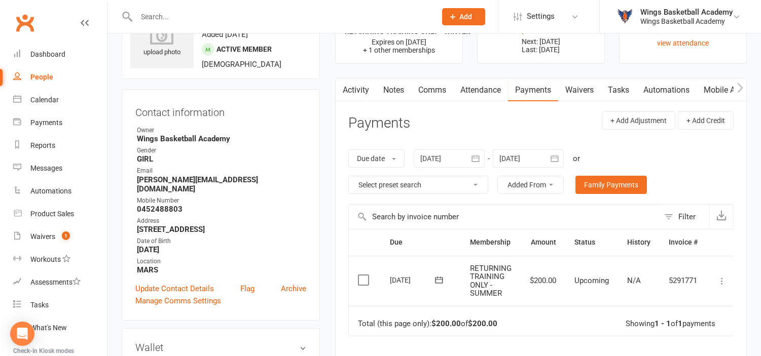
scroll to position [113, 0]
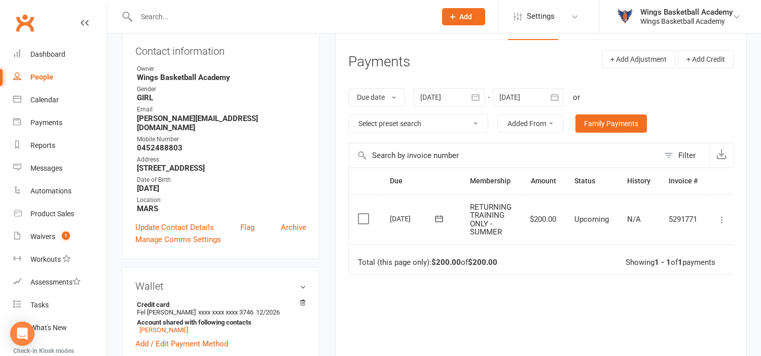
click at [722, 220] on icon at bounding box center [722, 220] width 10 height 10
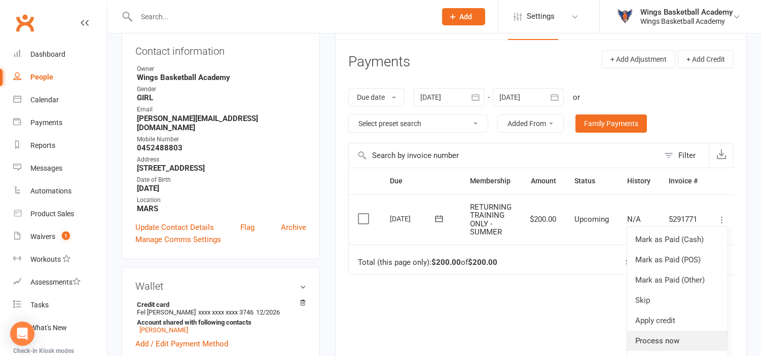
click at [657, 336] on link "Process now" at bounding box center [677, 341] width 100 height 20
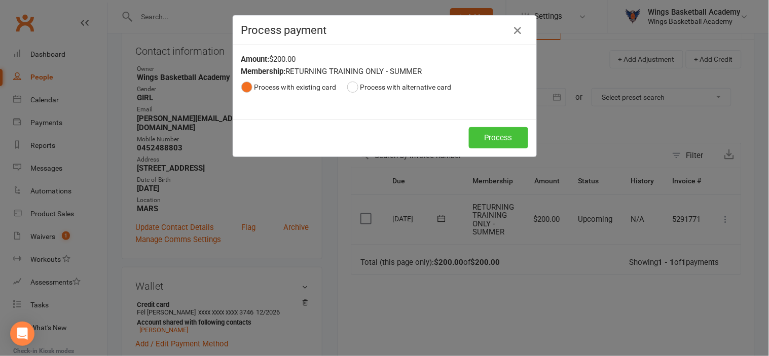
click at [488, 136] on button "Process" at bounding box center [498, 137] width 59 height 21
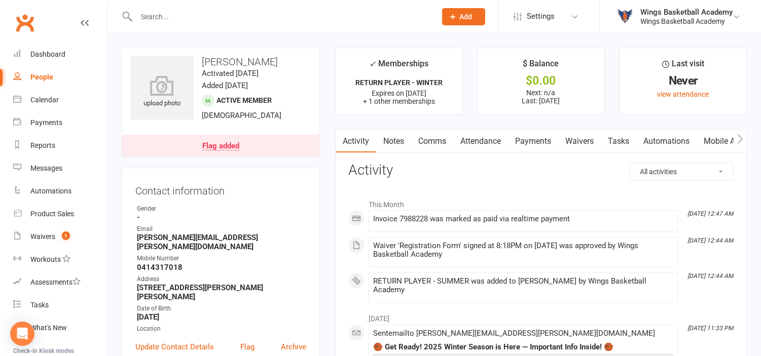
click at [530, 143] on link "Payments" at bounding box center [533, 141] width 50 height 23
